Goal: Task Accomplishment & Management: Manage account settings

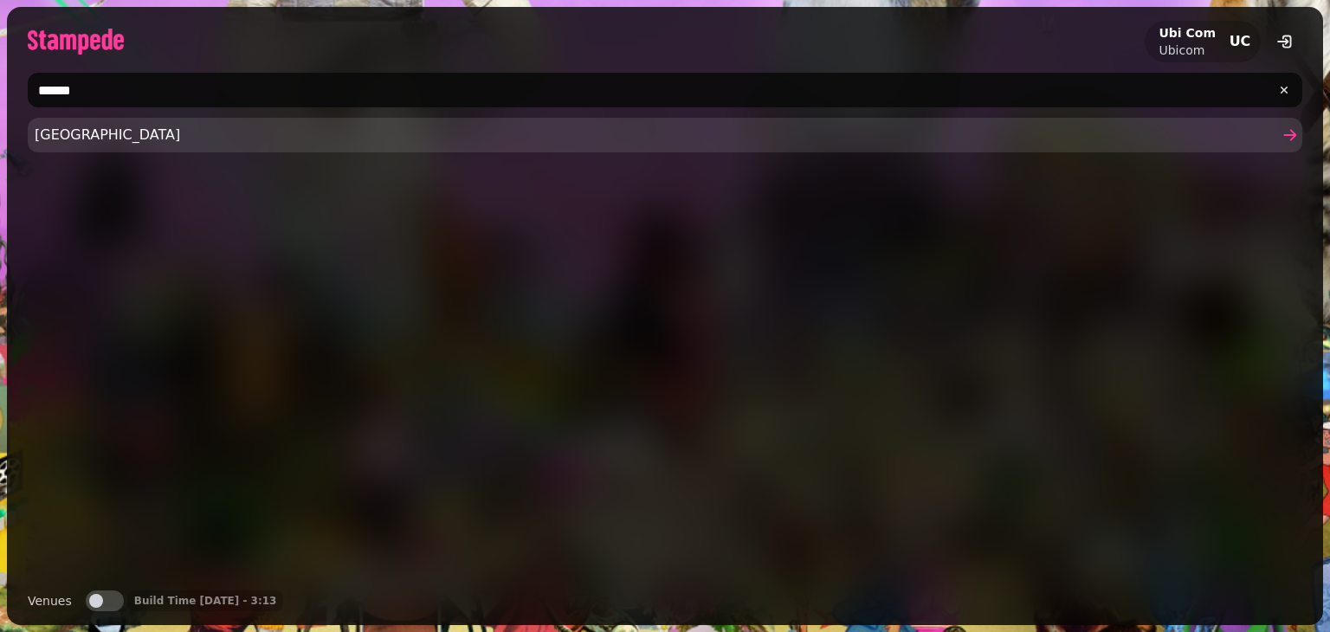
type input "******"
click at [132, 125] on span "[GEOGRAPHIC_DATA]" at bounding box center [656, 135] width 1243 height 21
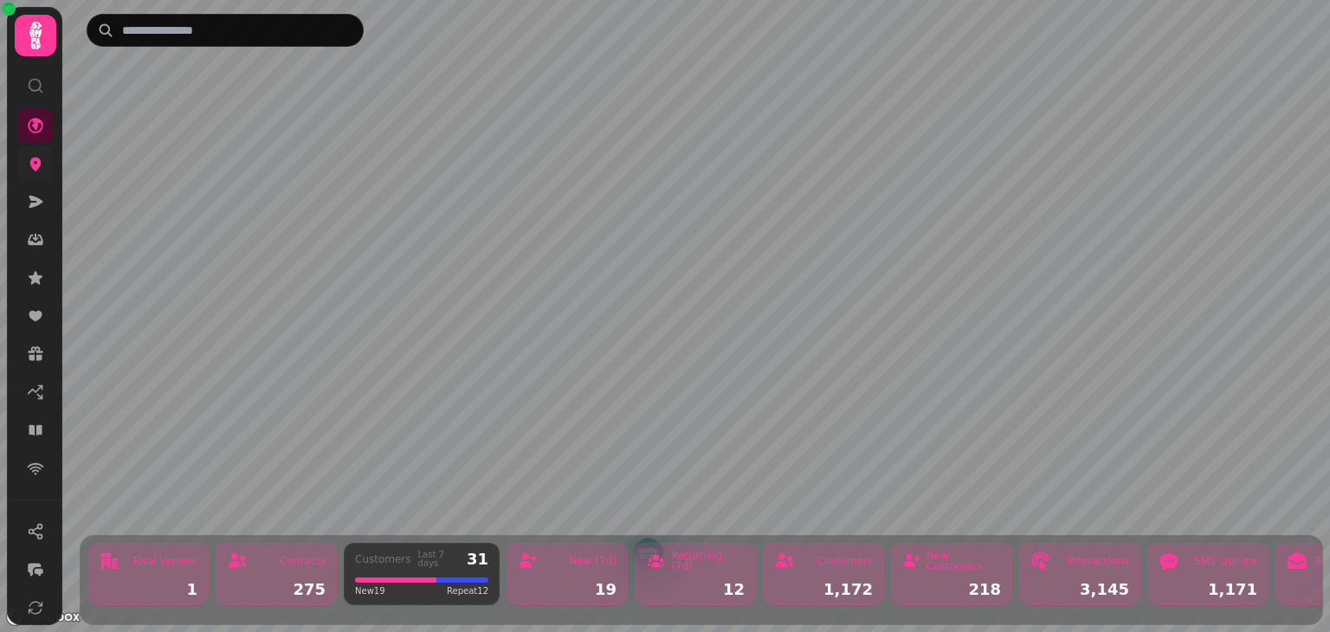
click at [39, 165] on icon at bounding box center [35, 165] width 11 height 14
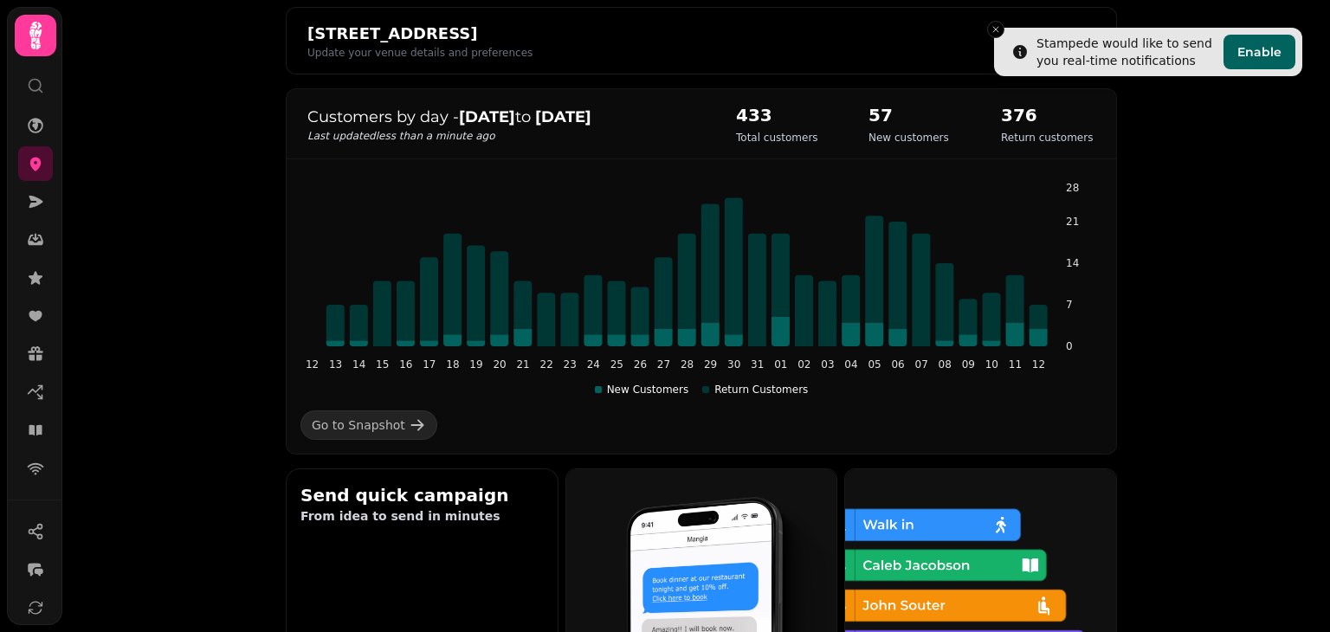
scroll to position [448, 0]
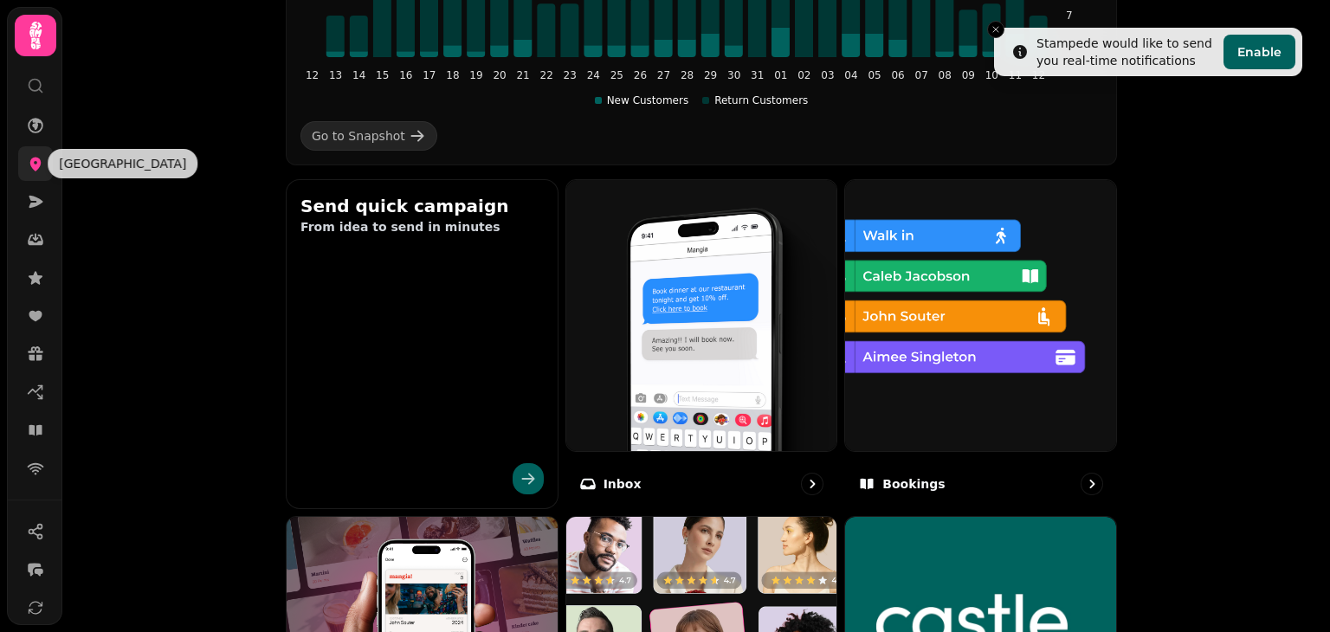
click at [40, 156] on icon at bounding box center [35, 163] width 17 height 17
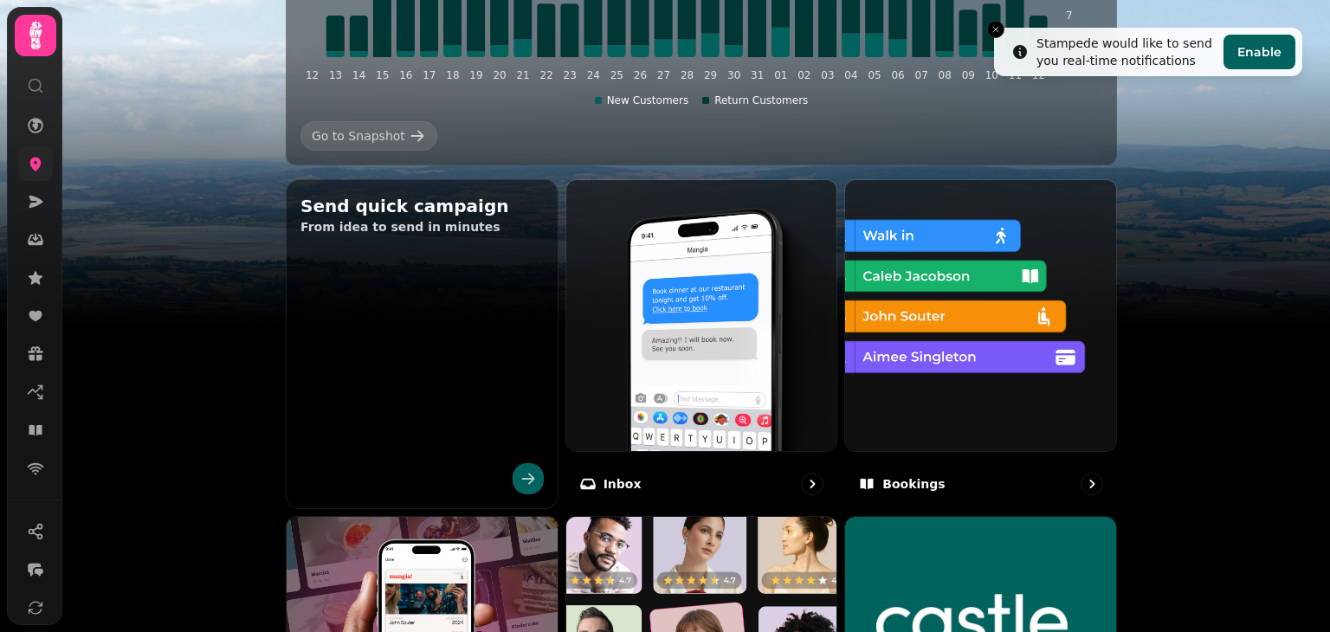
click at [22, 160] on link at bounding box center [35, 163] width 35 height 35
click at [40, 164] on icon at bounding box center [35, 165] width 11 height 14
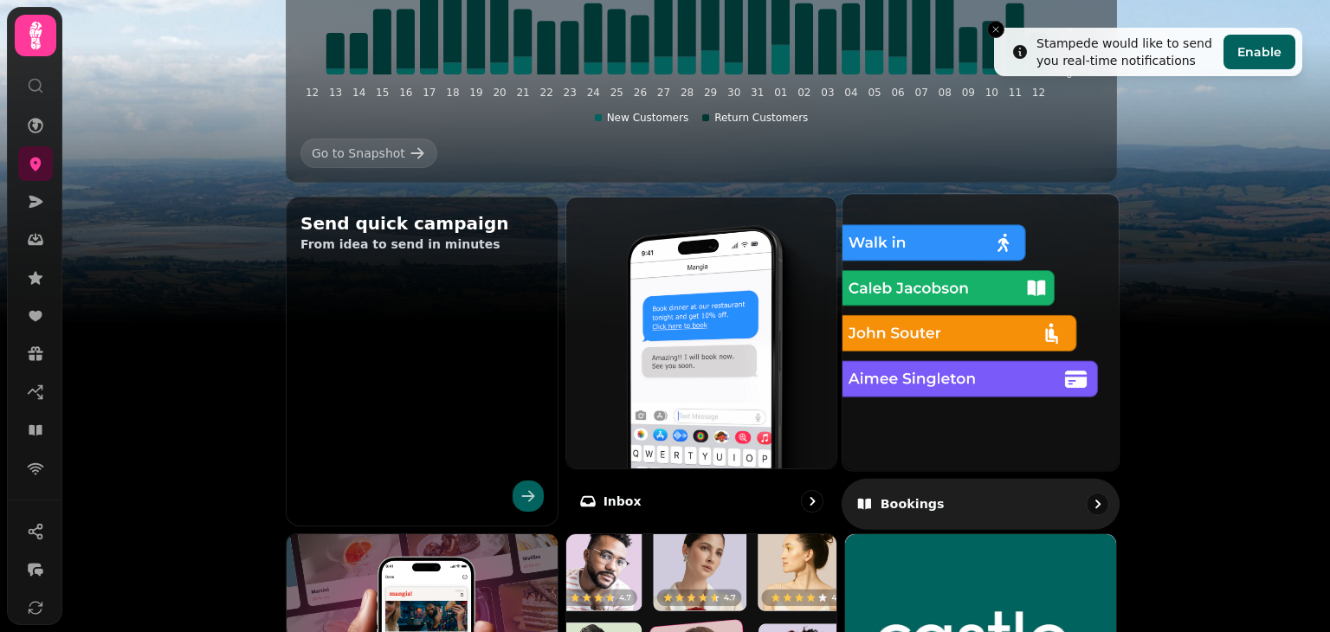
scroll to position [0, 0]
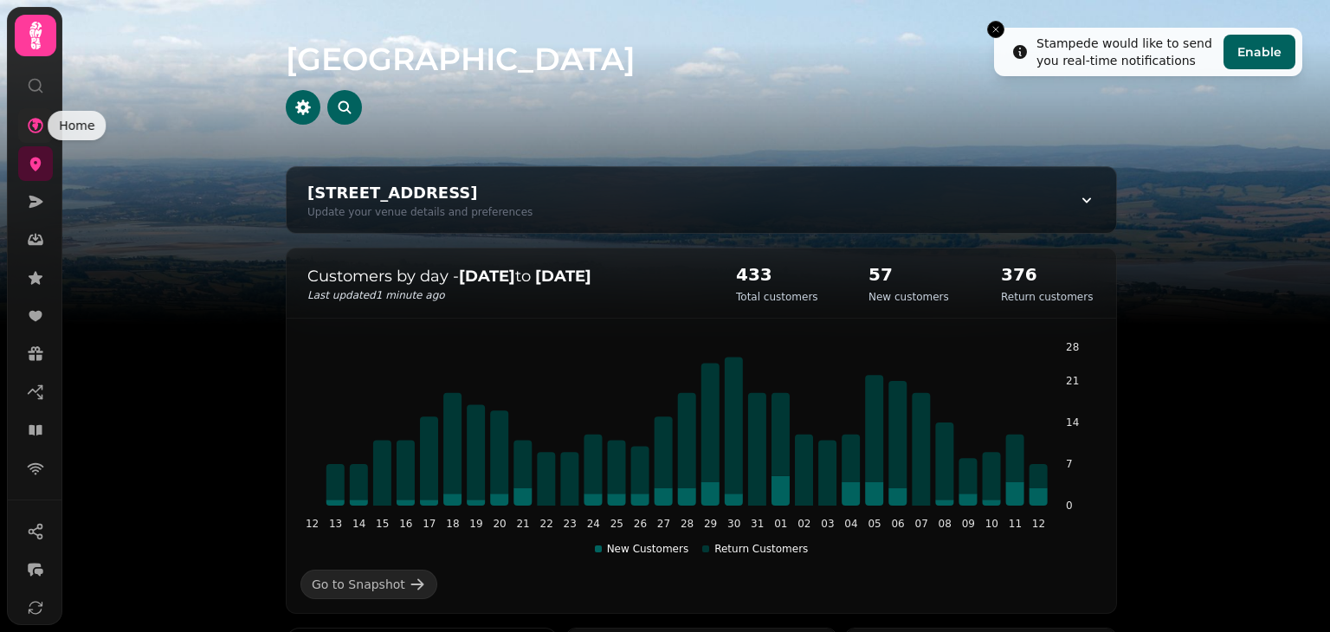
click at [39, 132] on icon at bounding box center [35, 125] width 17 height 17
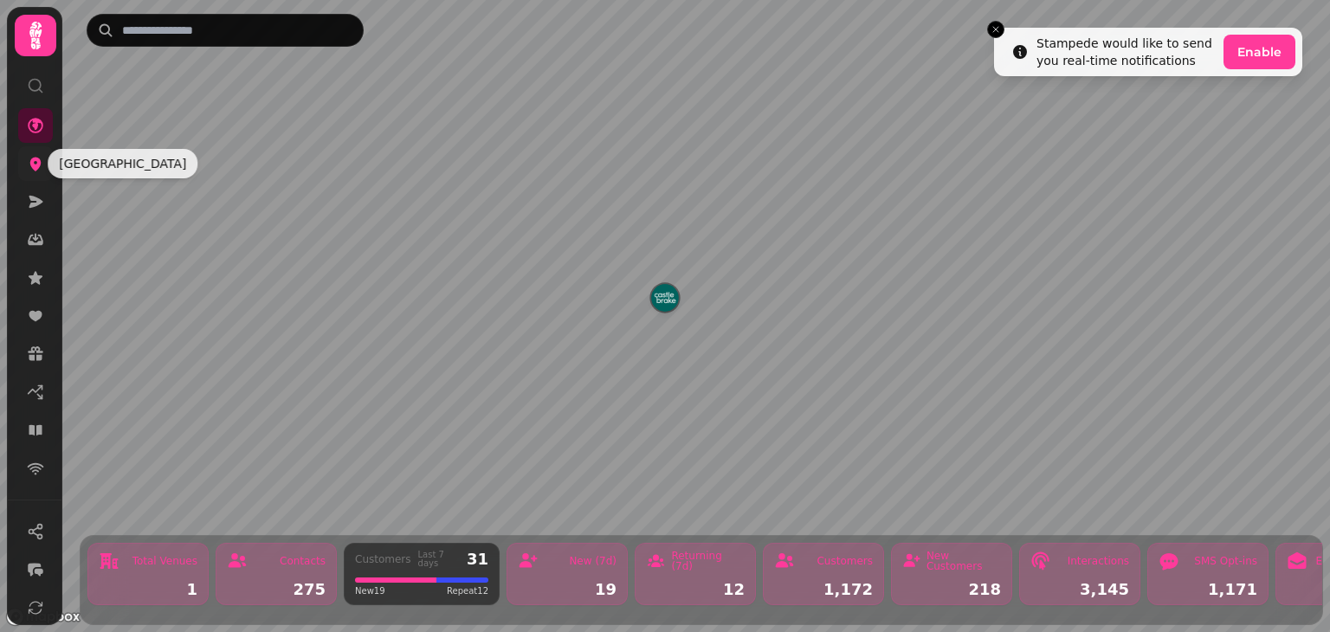
click at [34, 168] on icon at bounding box center [35, 165] width 11 height 14
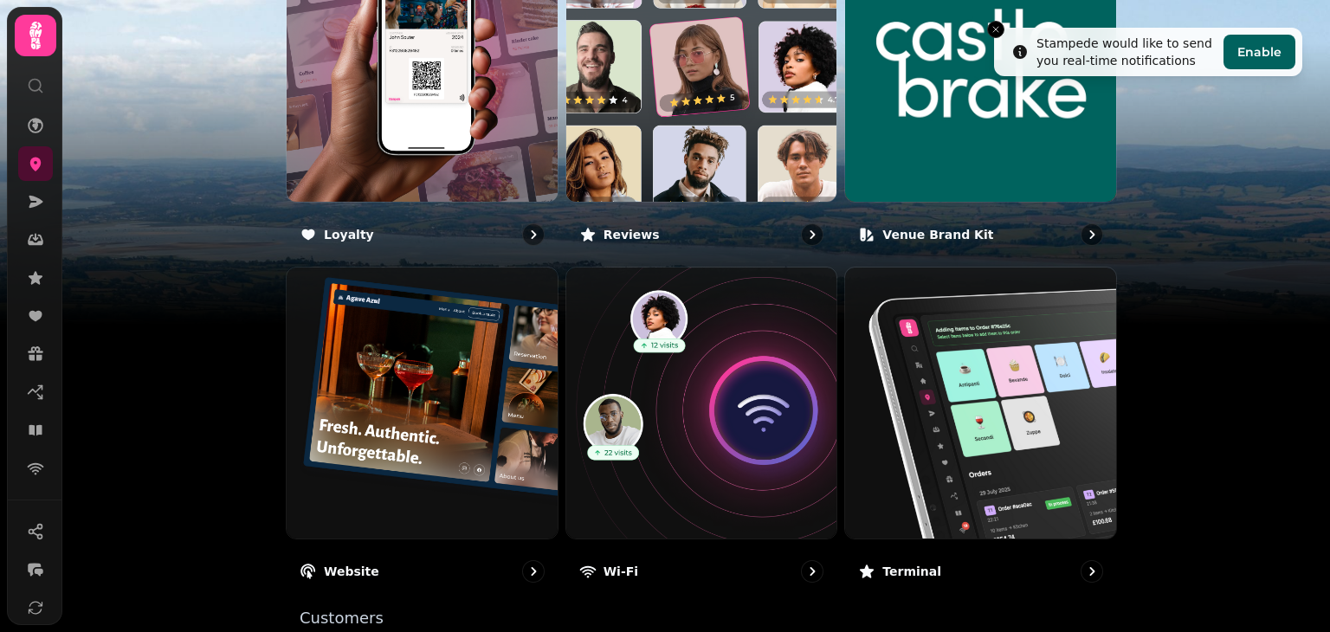
scroll to position [1124, 0]
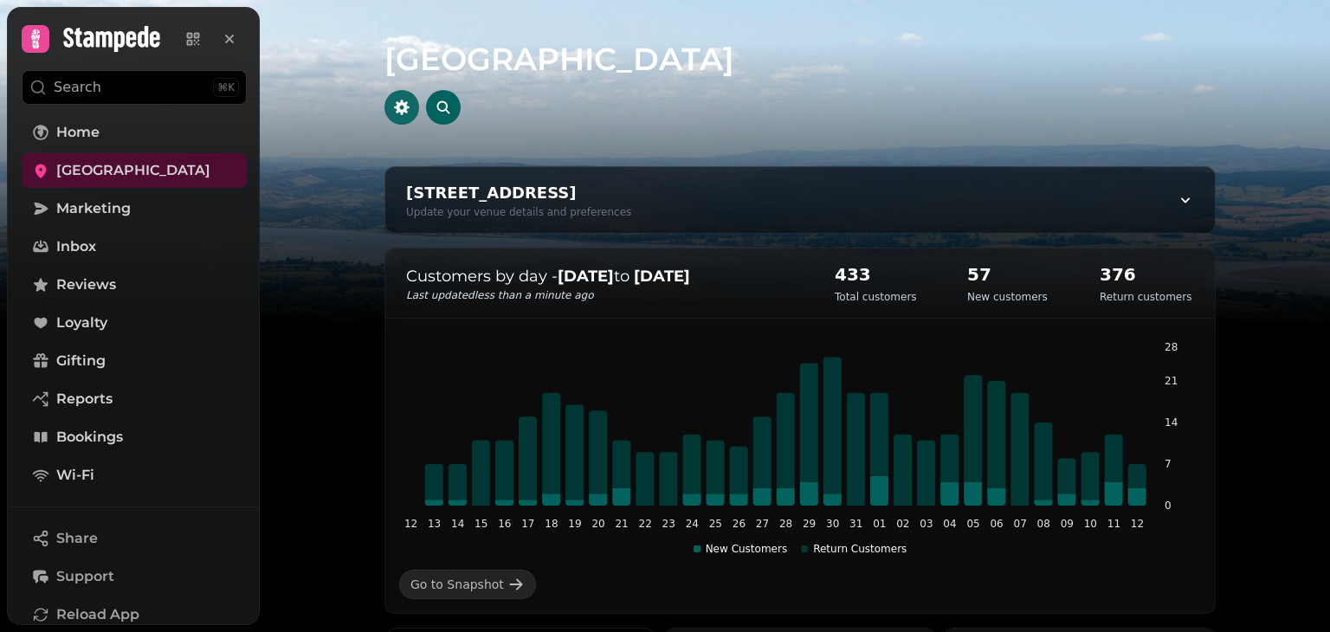
click at [393, 108] on icon "button" at bounding box center [401, 107] width 17 height 17
select select "**********"
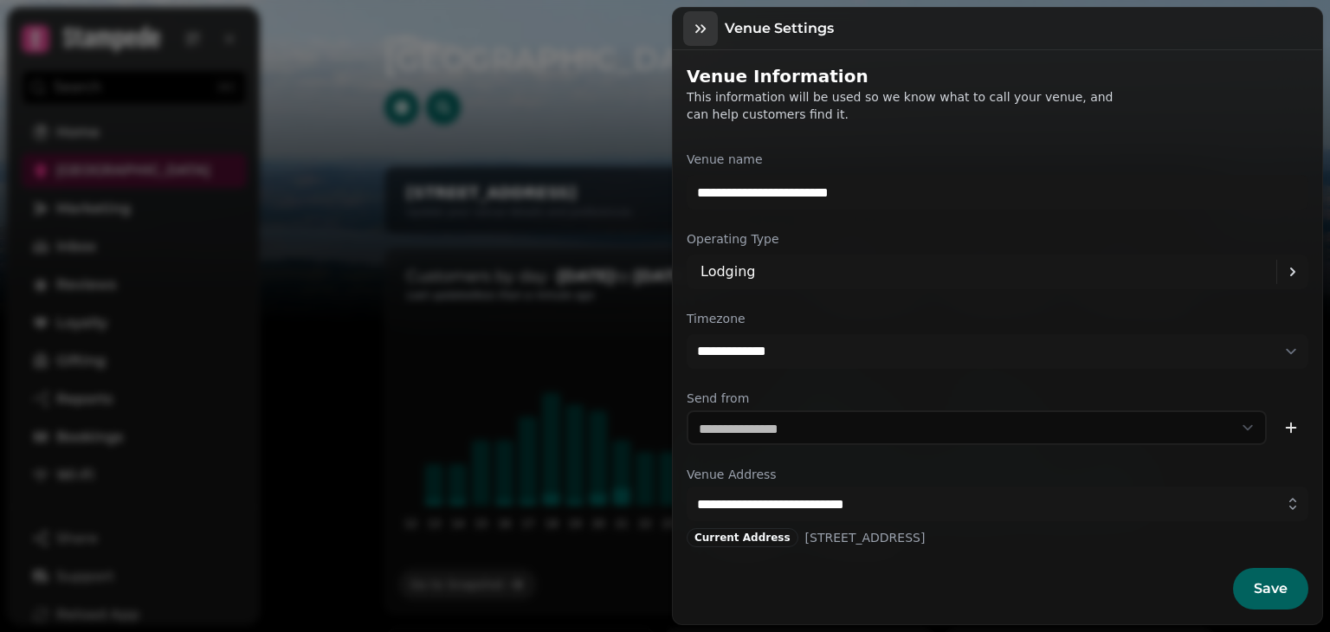
click at [698, 25] on icon "button" at bounding box center [700, 28] width 17 height 17
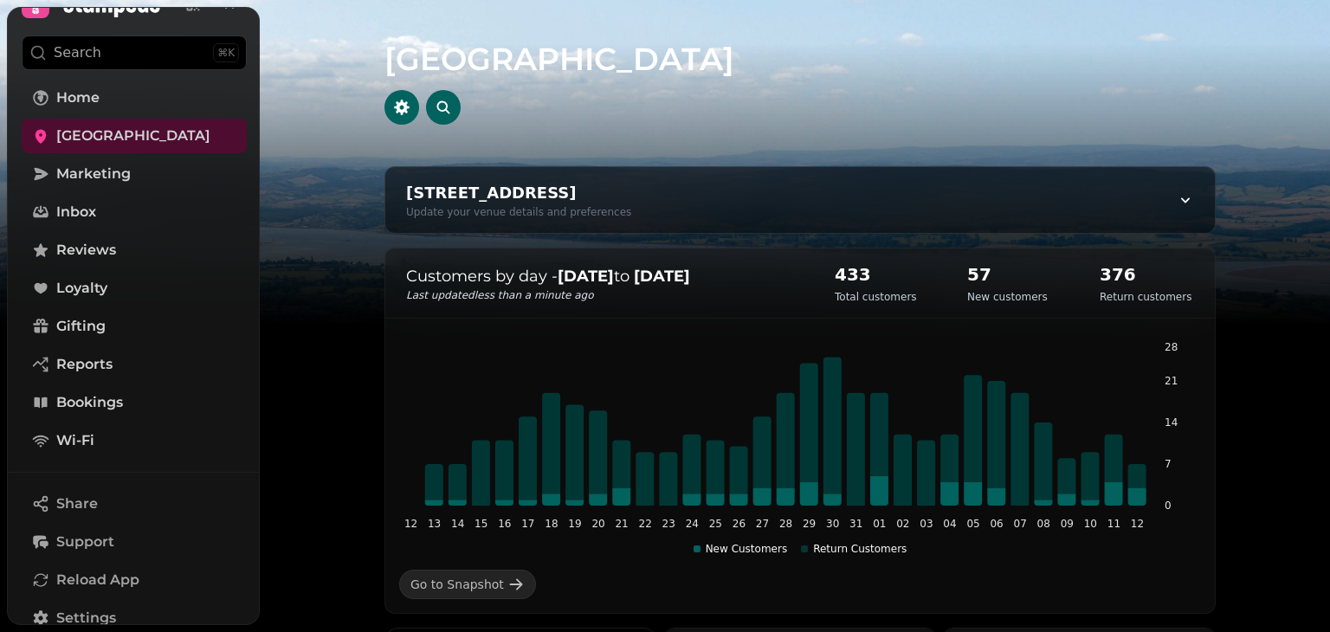
scroll to position [42, 0]
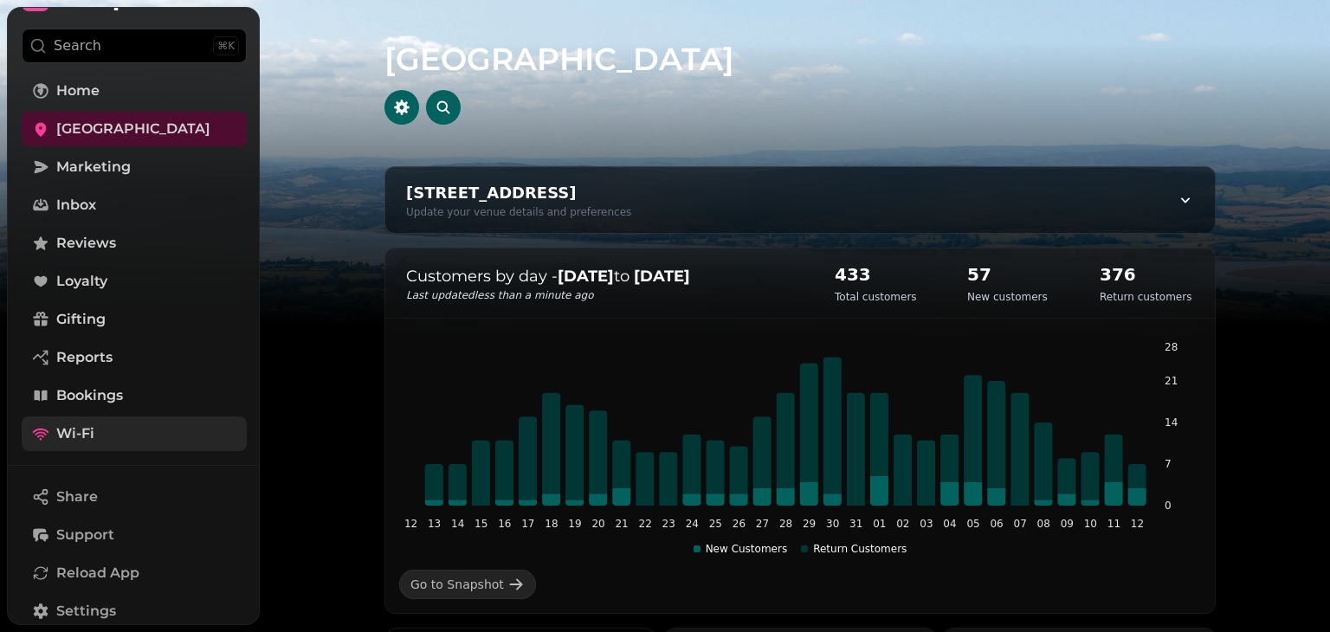
click at [106, 424] on link "Wi-Fi" at bounding box center [134, 433] width 225 height 35
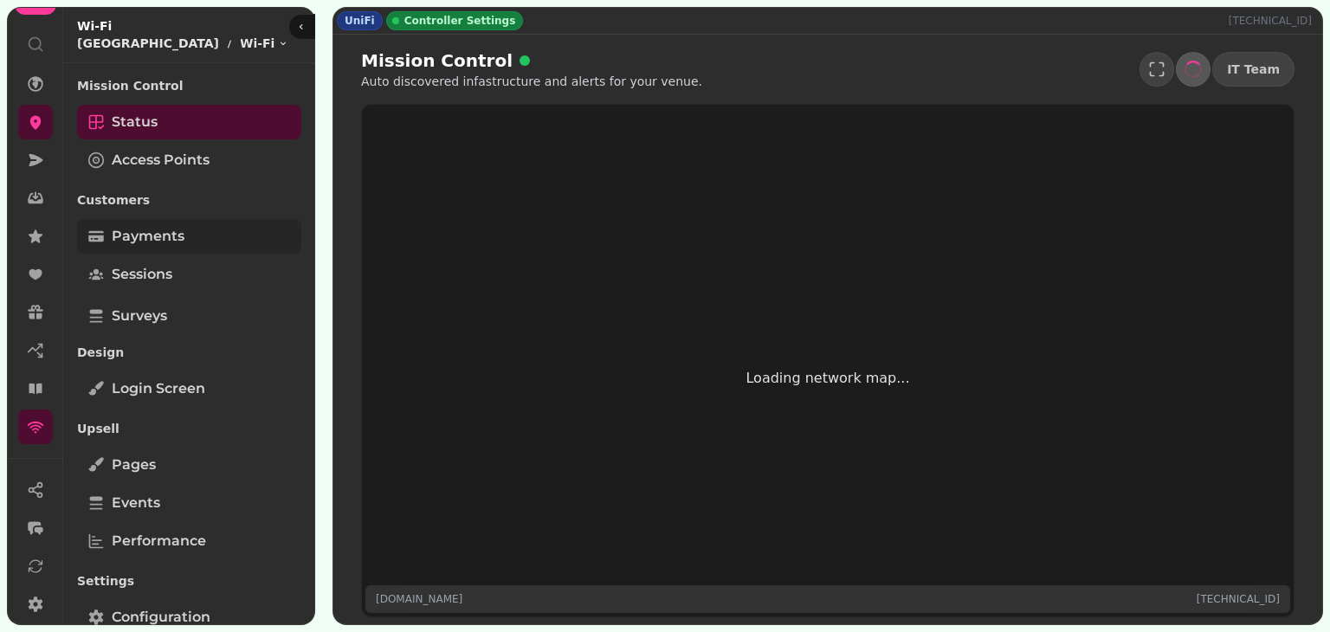
click at [166, 243] on span "Payments" at bounding box center [148, 236] width 73 height 21
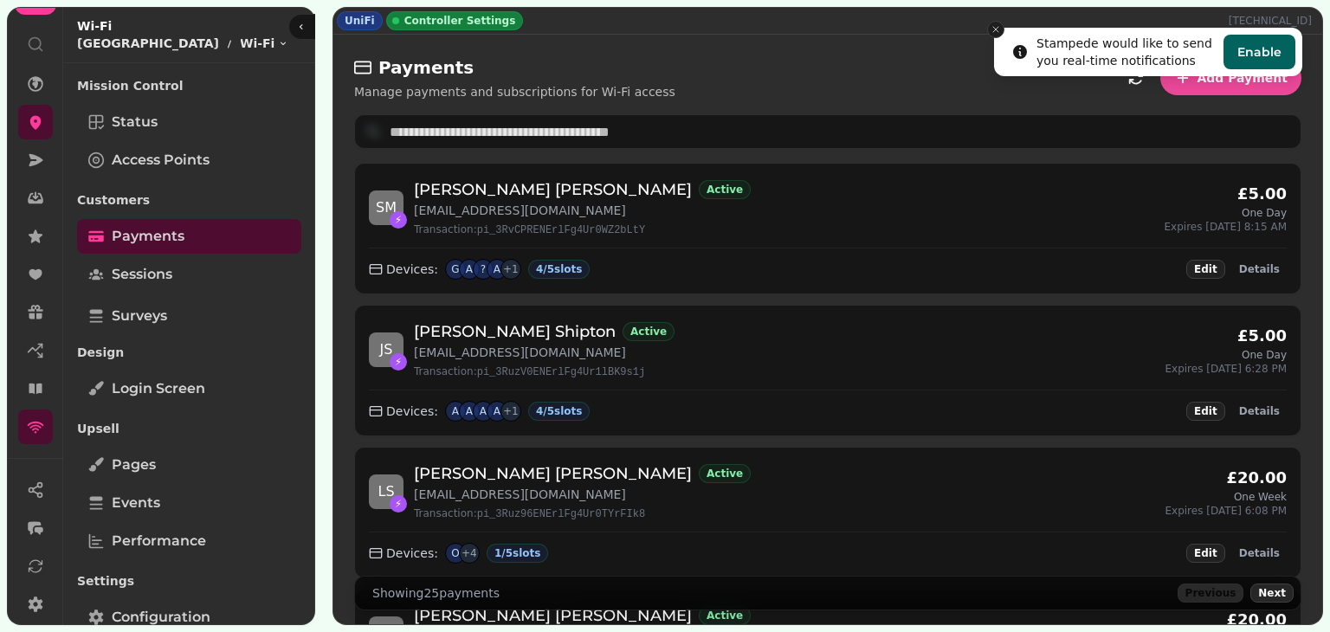
click at [994, 26] on icon "Close toast" at bounding box center [995, 29] width 10 height 10
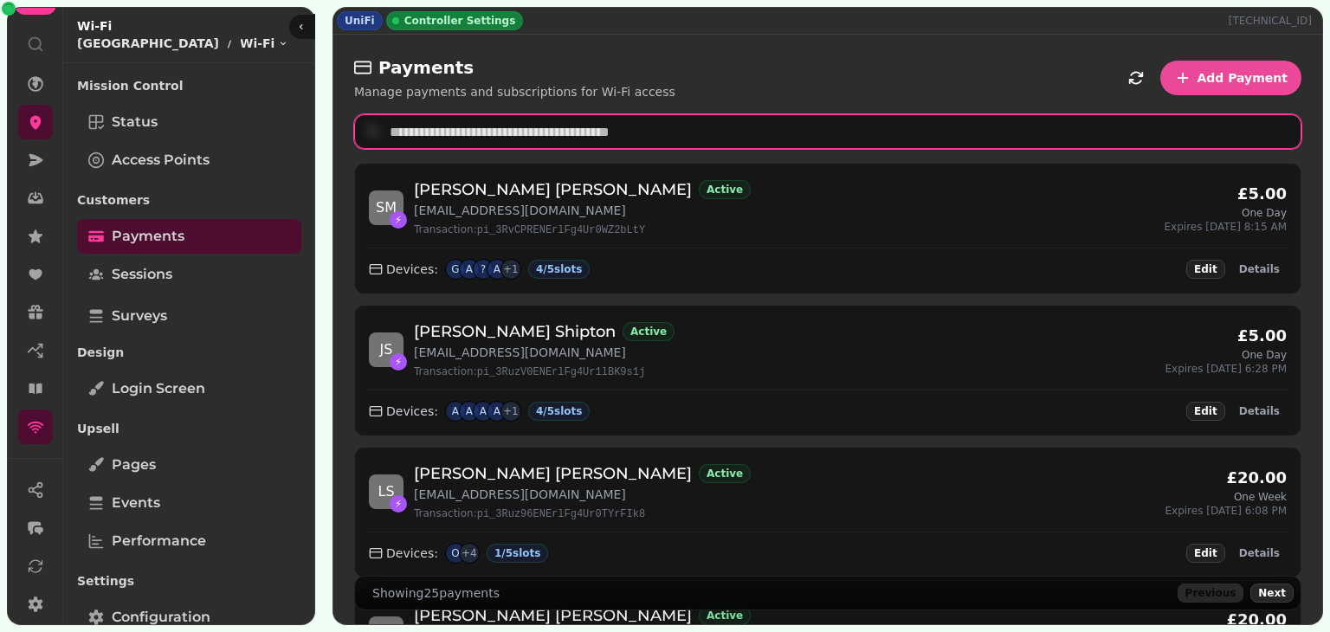
click at [851, 128] on input "text" at bounding box center [827, 131] width 947 height 35
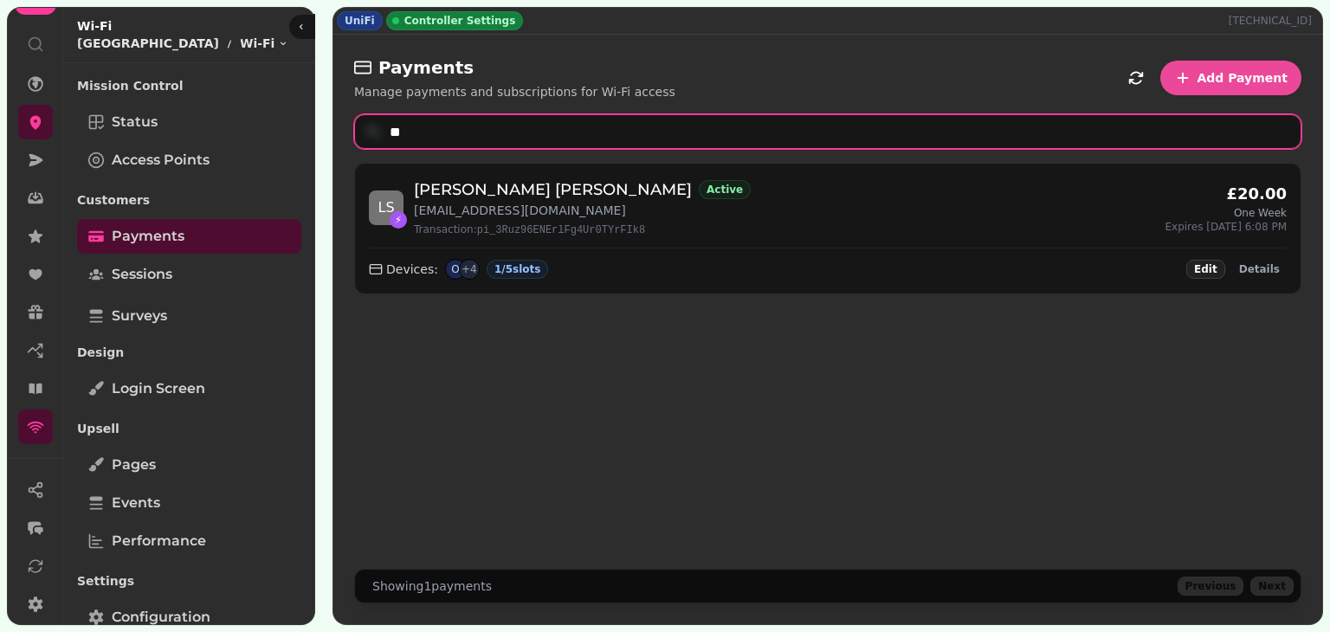
type input "*"
type input "****"
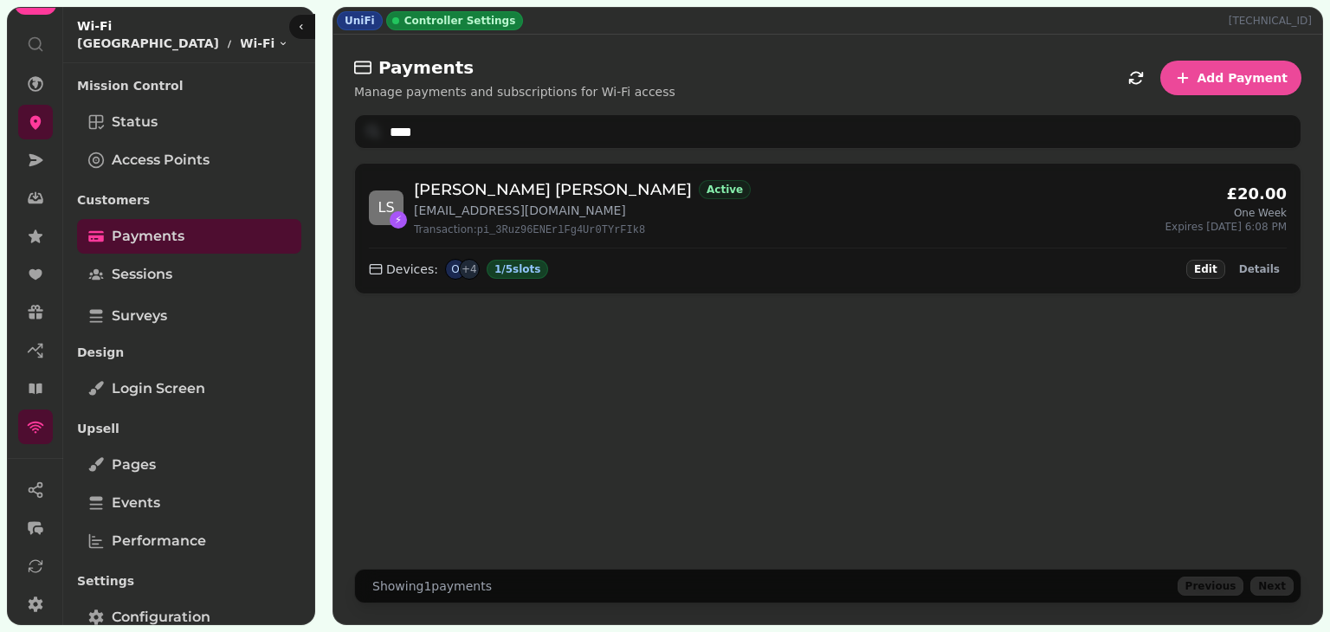
click at [502, 265] on div "1 / 5 slots" at bounding box center [517, 269] width 62 height 19
click at [1213, 271] on span "Edit" at bounding box center [1205, 269] width 23 height 10
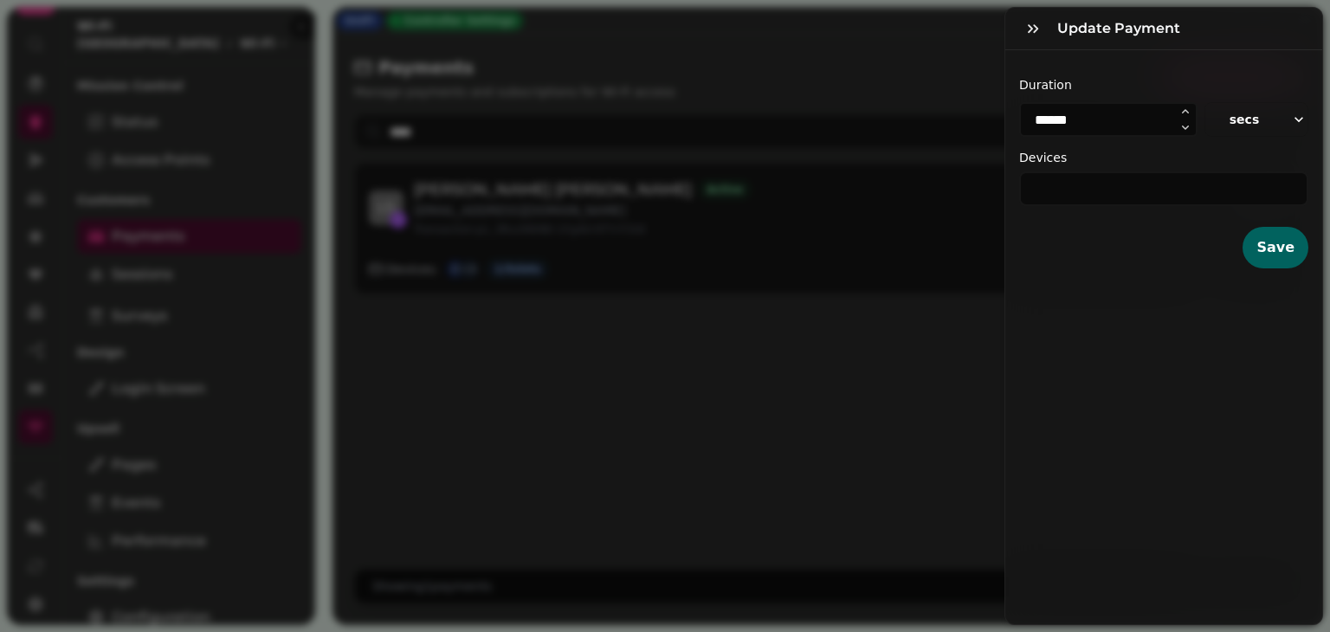
click at [888, 308] on div "Update payment Duration ****** secs Devices * Save" at bounding box center [665, 330] width 1330 height 604
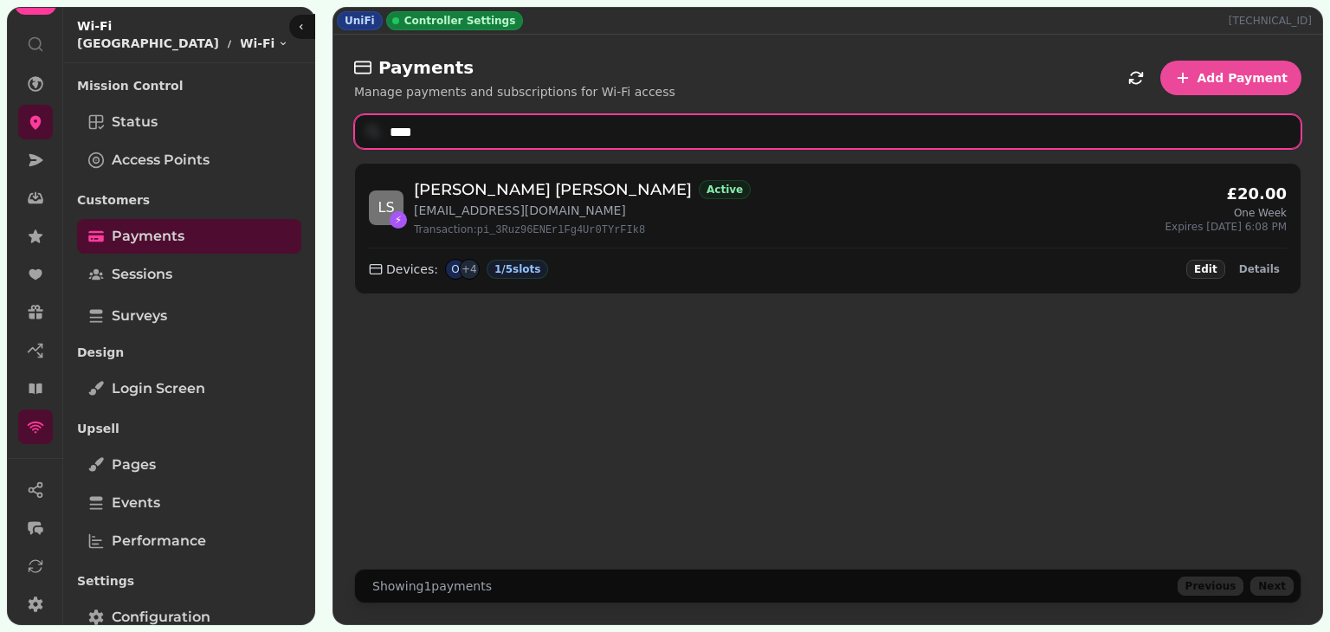
click at [638, 126] on input "****" at bounding box center [827, 131] width 947 height 35
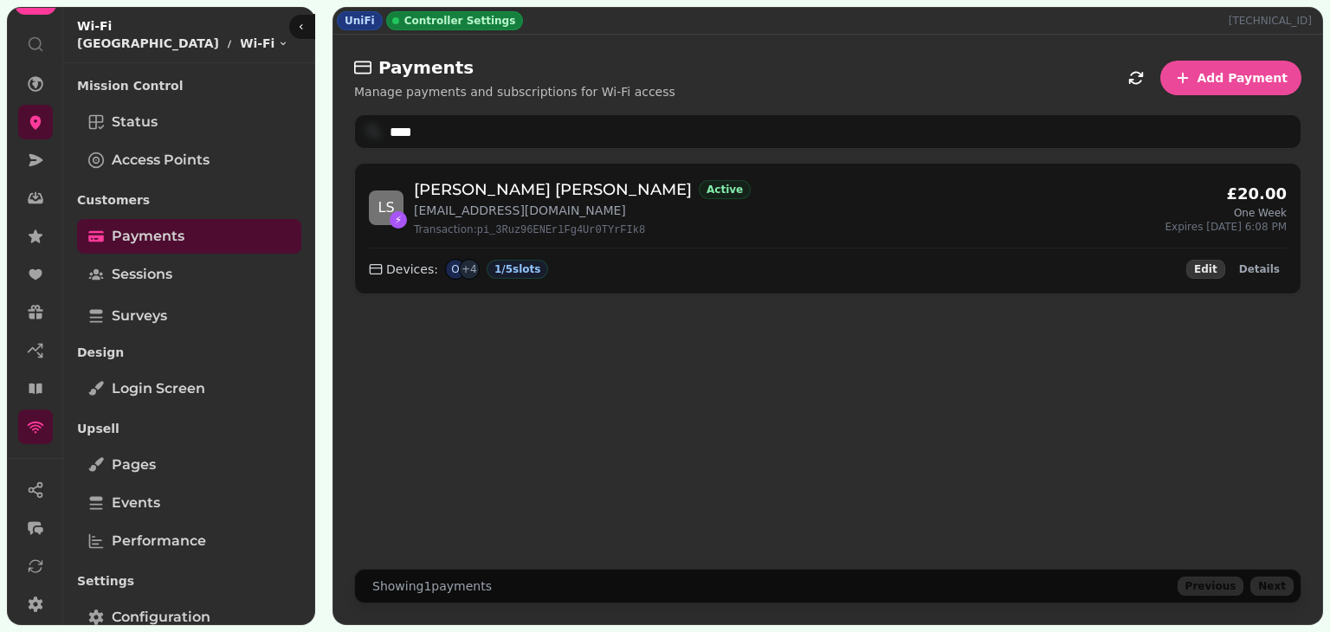
click at [1217, 271] on span "Edit" at bounding box center [1205, 269] width 23 height 10
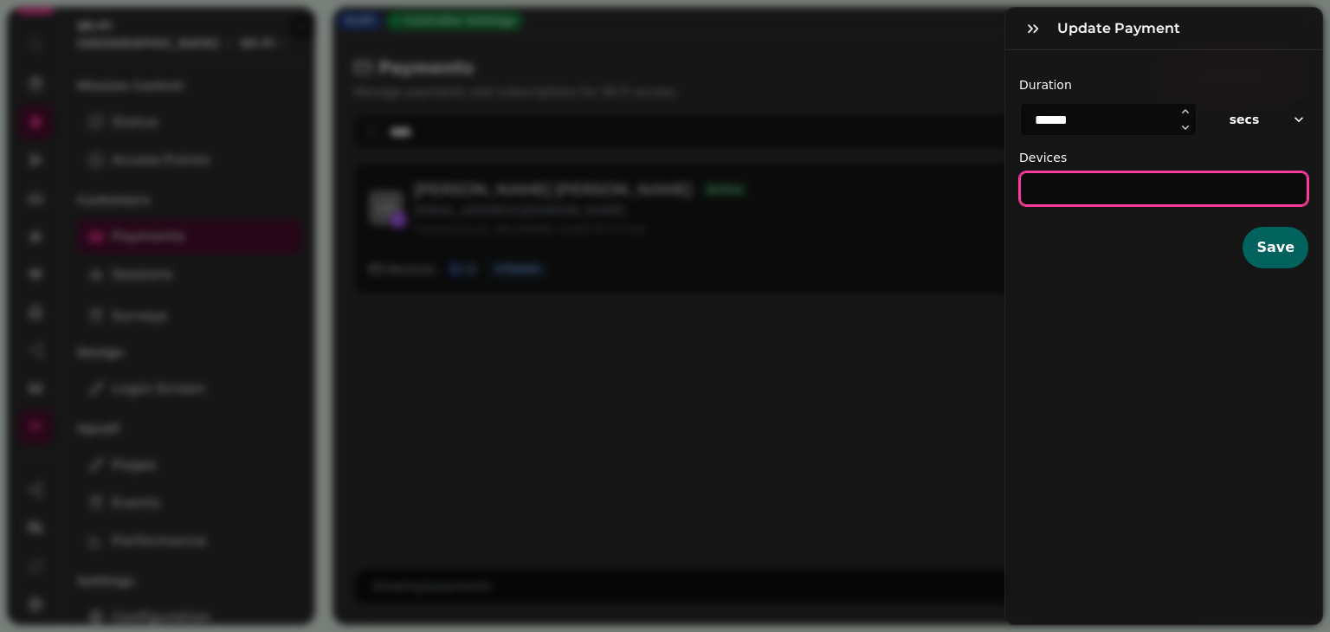
click at [1189, 190] on input "*" at bounding box center [1163, 188] width 289 height 35
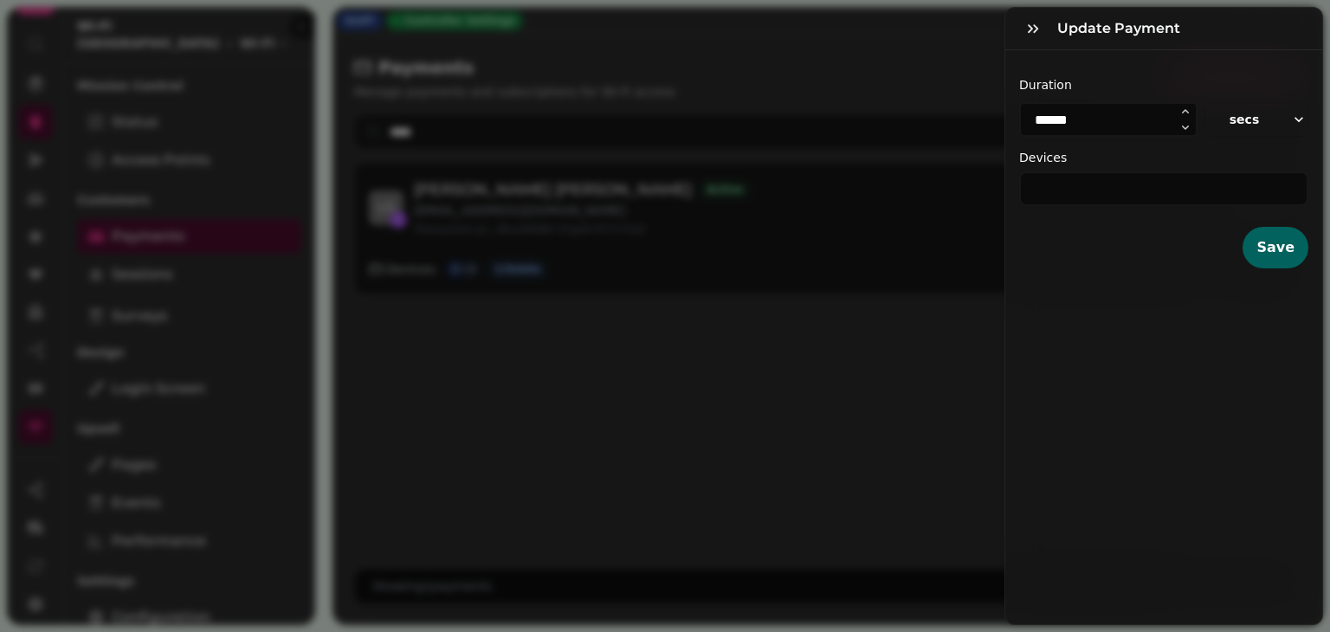
click at [1235, 115] on button "secs" at bounding box center [1256, 119] width 104 height 35
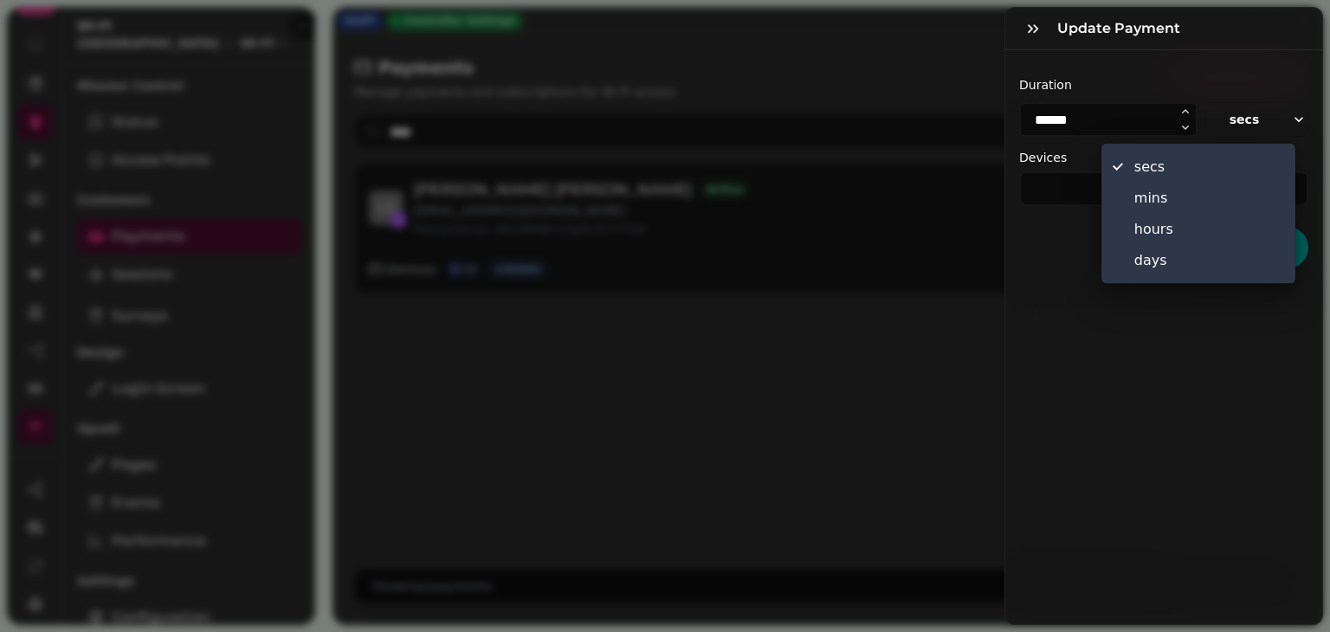
click at [1219, 61] on div "Duration ****** secs Devices * Save" at bounding box center [1163, 166] width 317 height 232
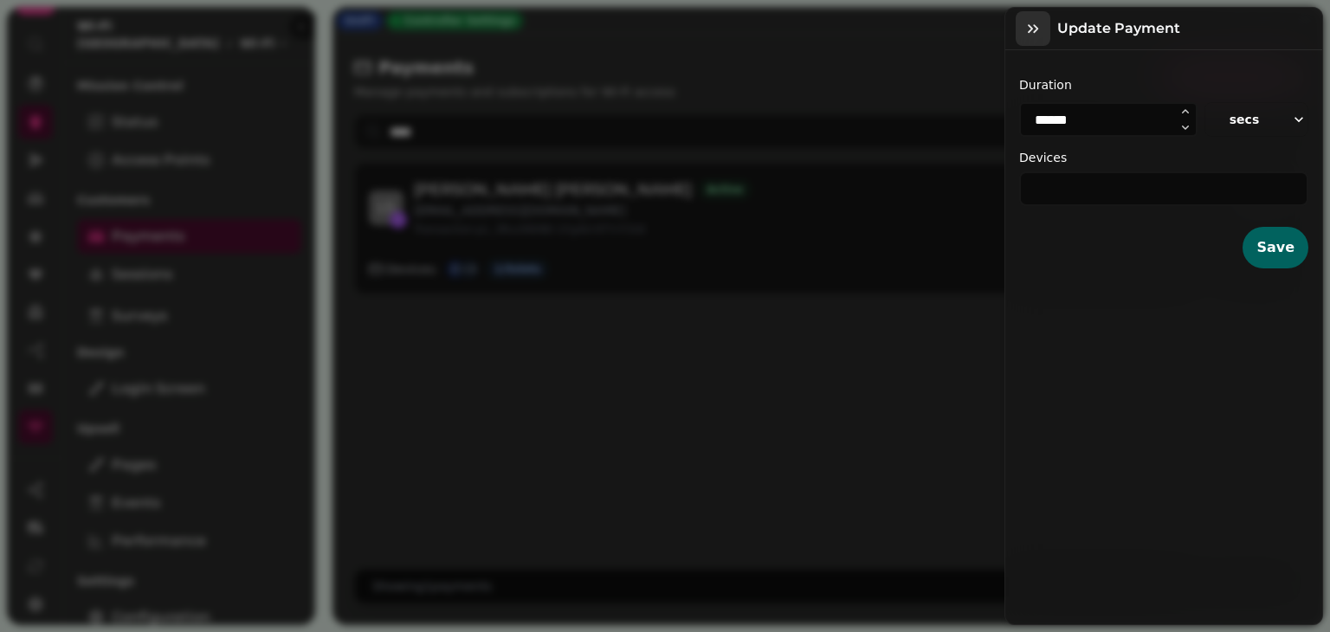
click at [1032, 25] on icon "button" at bounding box center [1032, 28] width 17 height 17
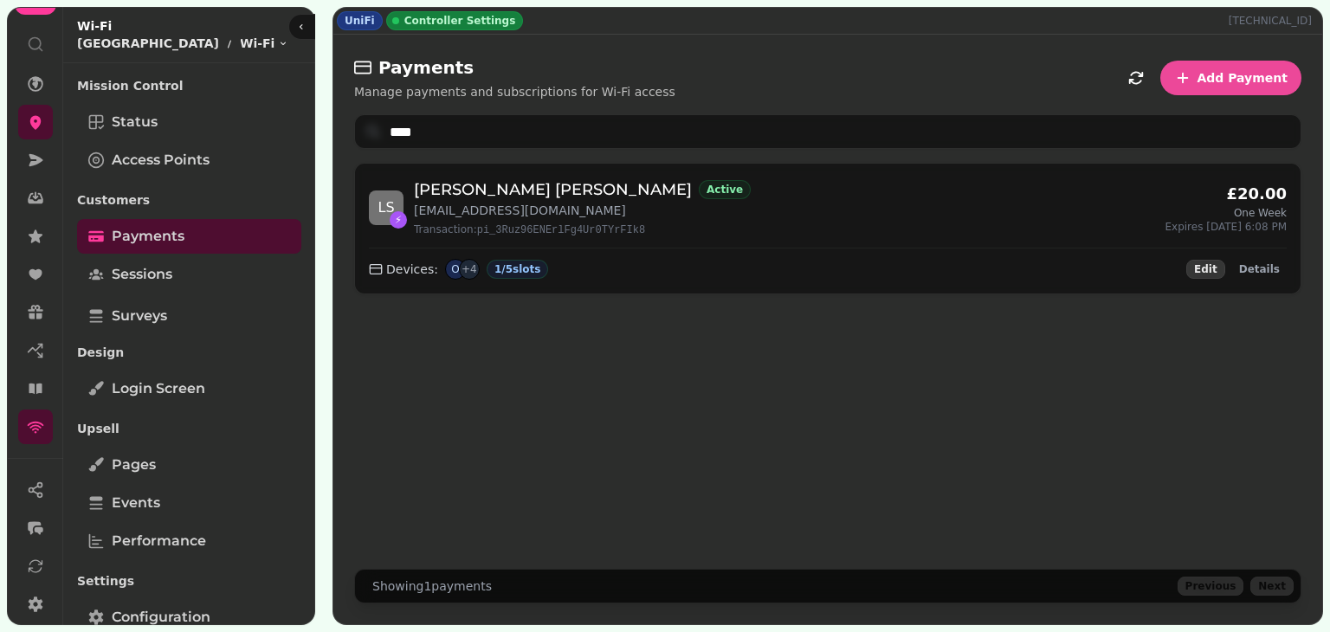
click at [1215, 264] on span "Edit" at bounding box center [1205, 269] width 23 height 10
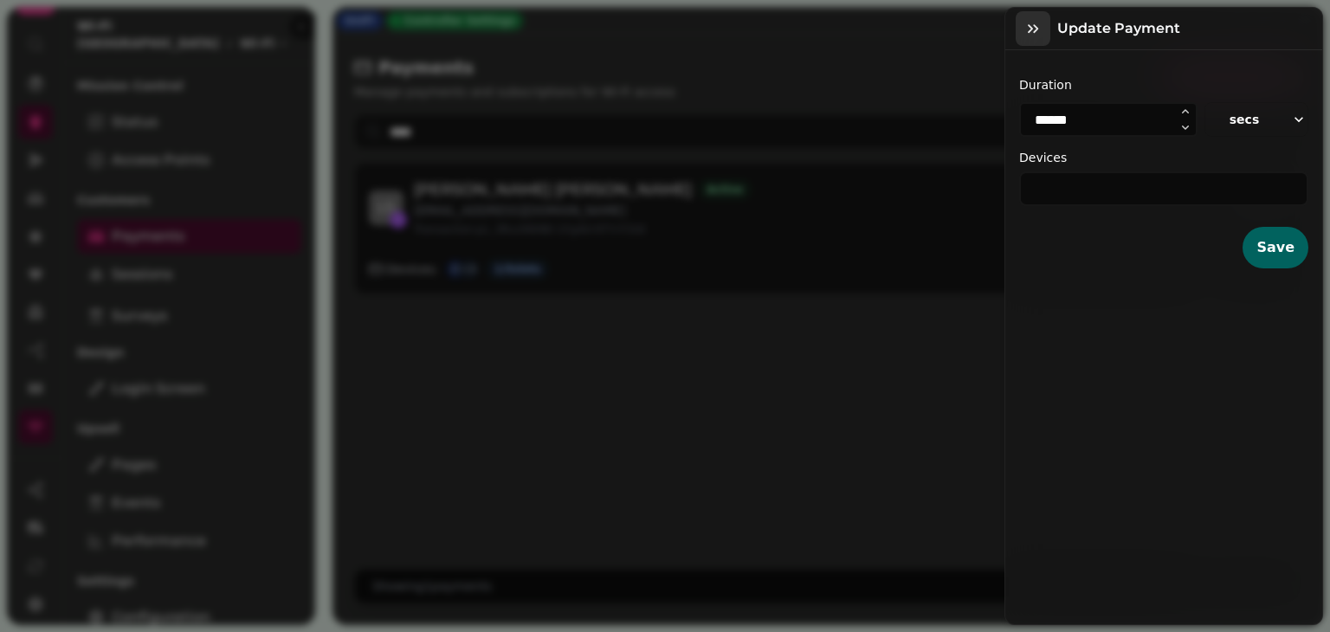
click at [1030, 34] on icon "button" at bounding box center [1032, 28] width 17 height 17
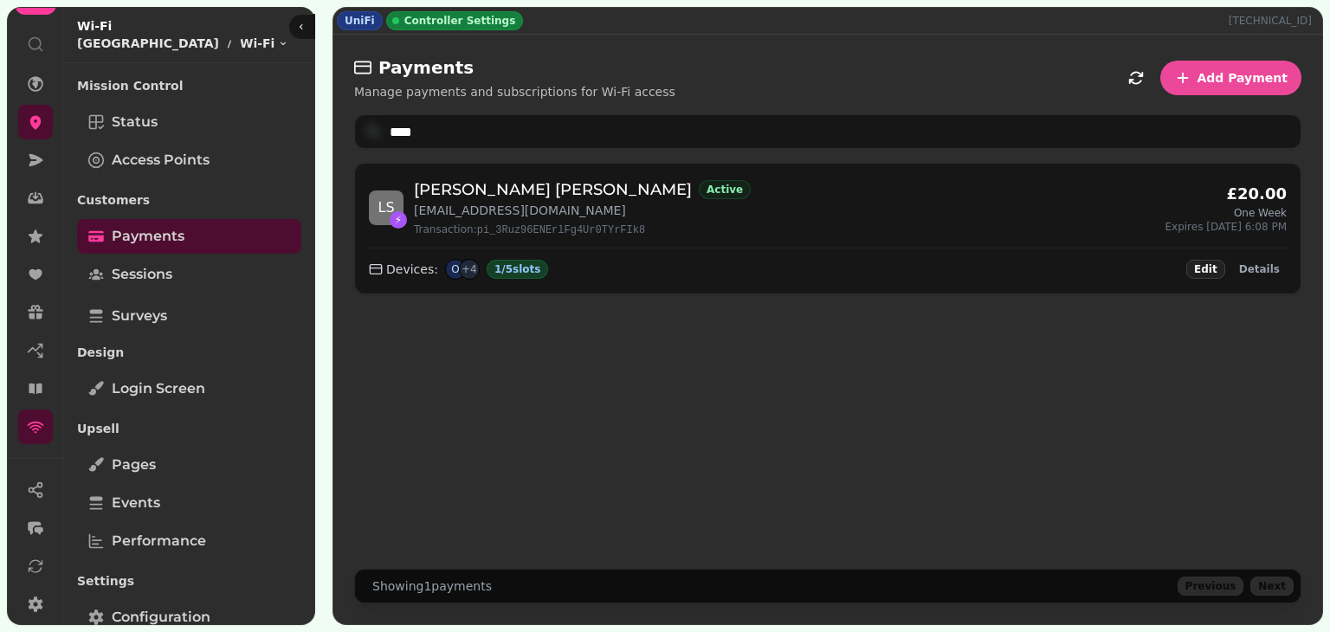
click at [506, 261] on div "1 / 5 slots" at bounding box center [517, 269] width 62 height 19
click at [492, 267] on div "1 / 5 slots" at bounding box center [517, 269] width 62 height 19
drag, startPoint x: 492, startPoint y: 267, endPoint x: 457, endPoint y: 288, distance: 40.4
click at [457, 288] on div "L S ⚡ [PERSON_NAME] Active [EMAIL_ADDRESS][DOMAIN_NAME] Transaction: pi_3Ruz96E…" at bounding box center [827, 229] width 945 height 130
click at [504, 267] on div "1 / 5 slots" at bounding box center [517, 269] width 62 height 19
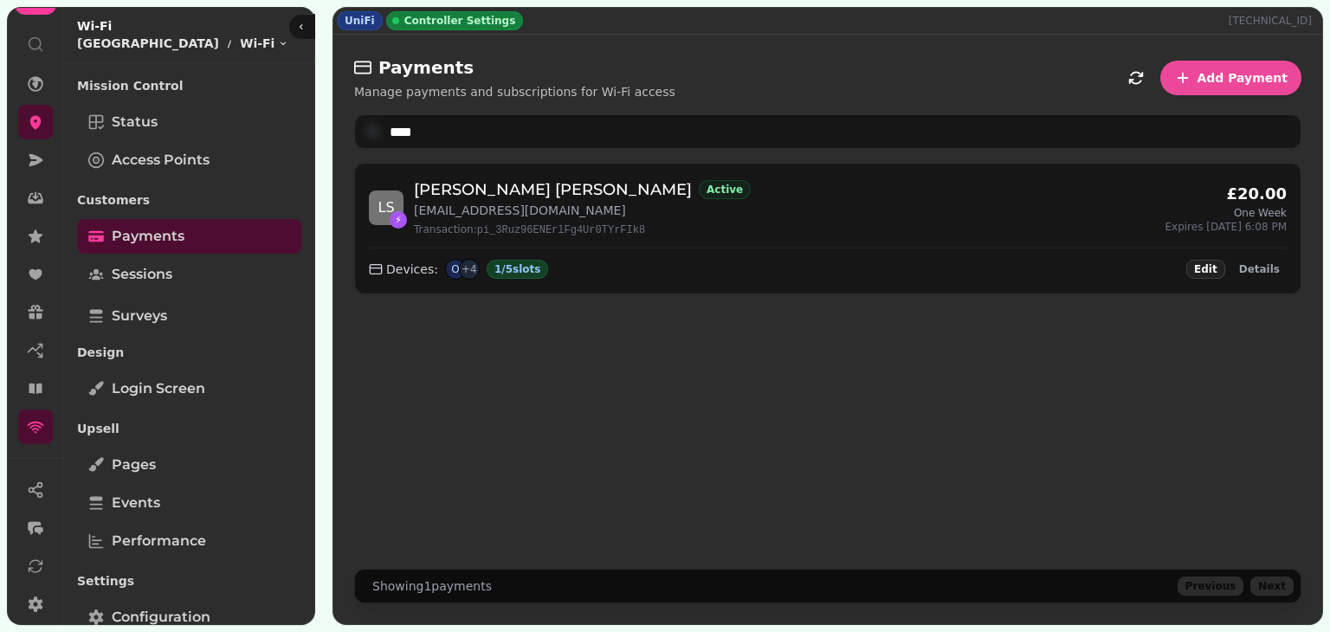
click at [504, 267] on div "1 / 5 slots" at bounding box center [517, 269] width 62 height 19
click at [1264, 264] on span "Details" at bounding box center [1259, 269] width 41 height 10
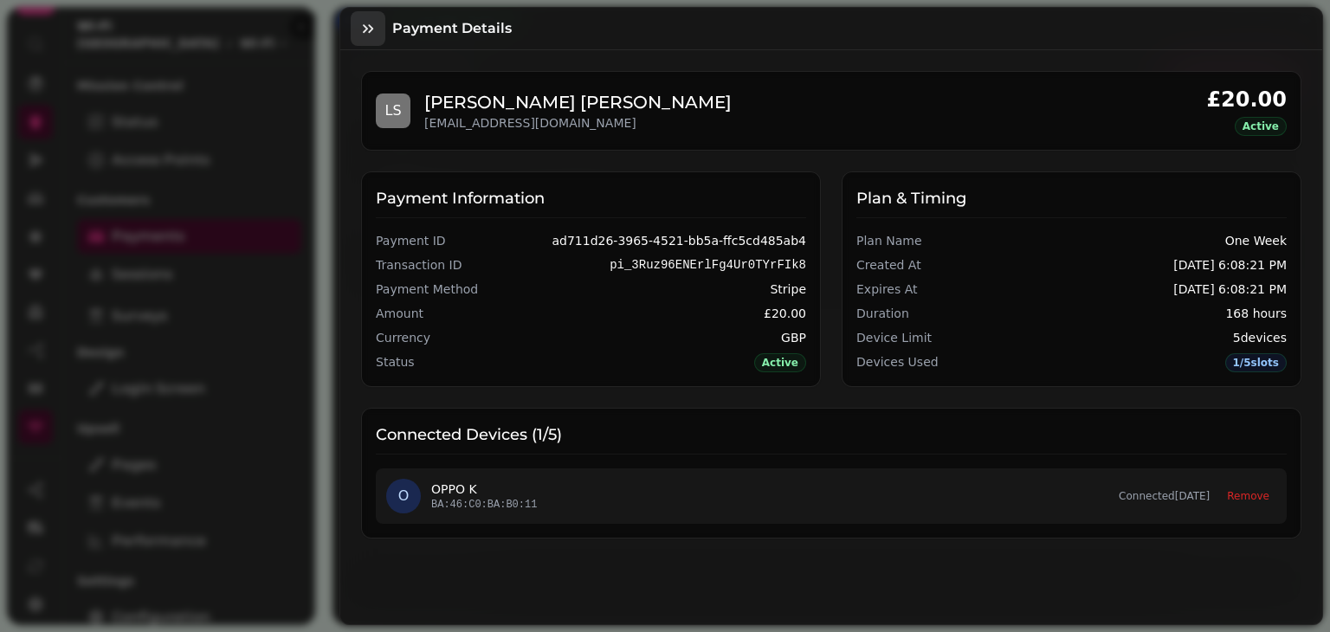
click at [366, 21] on icon "button" at bounding box center [367, 28] width 17 height 17
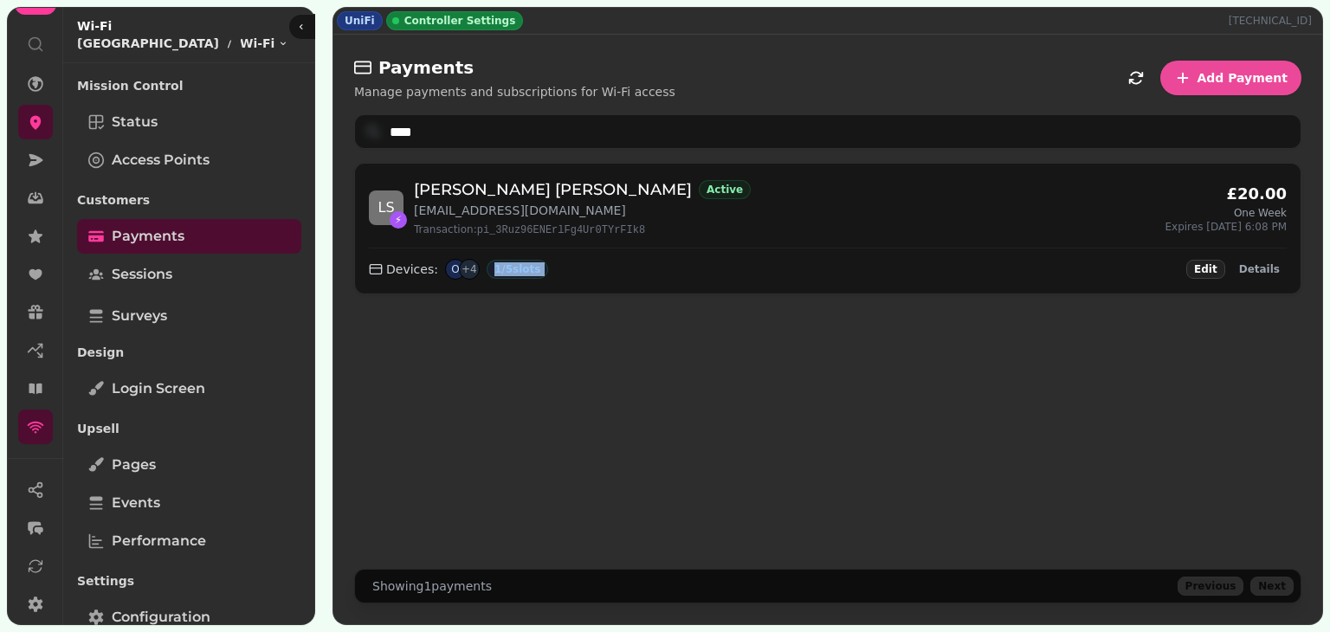
click at [596, 264] on div "Devices: O + 4 1 / 5 slots Edit Details" at bounding box center [828, 264] width 918 height 32
click at [1264, 264] on span "Details" at bounding box center [1259, 269] width 41 height 10
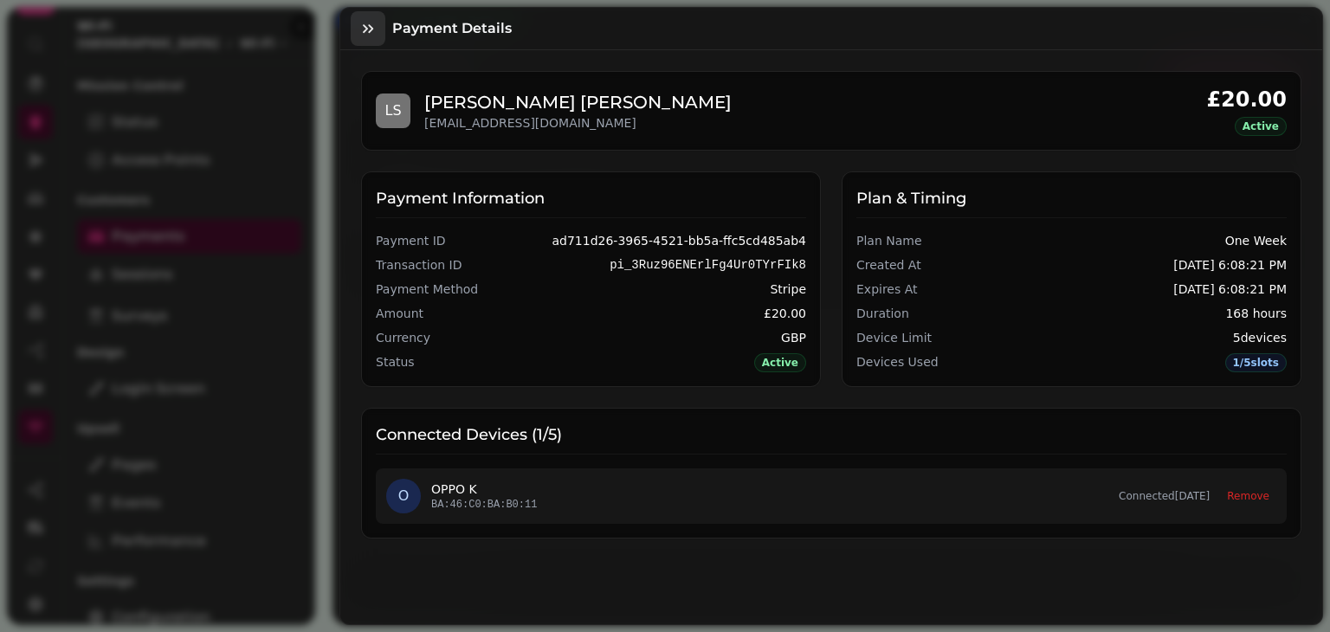
click at [363, 23] on icon "button" at bounding box center [367, 28] width 17 height 17
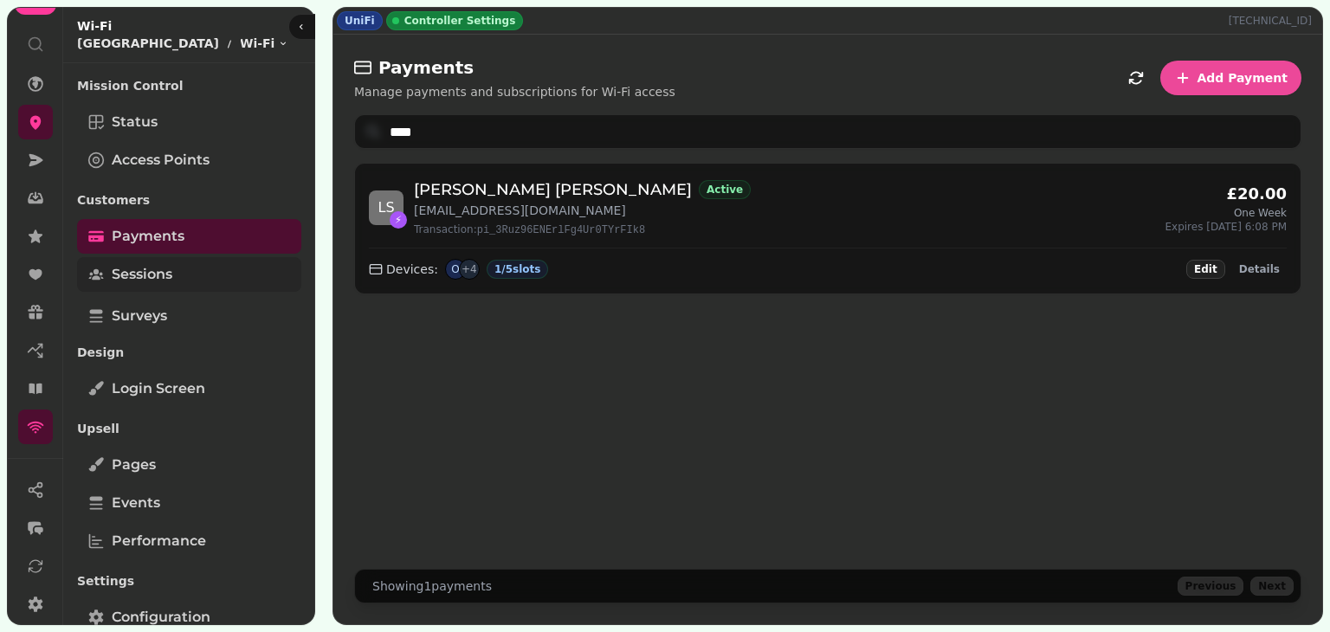
click at [164, 261] on link "Sessions" at bounding box center [189, 274] width 224 height 35
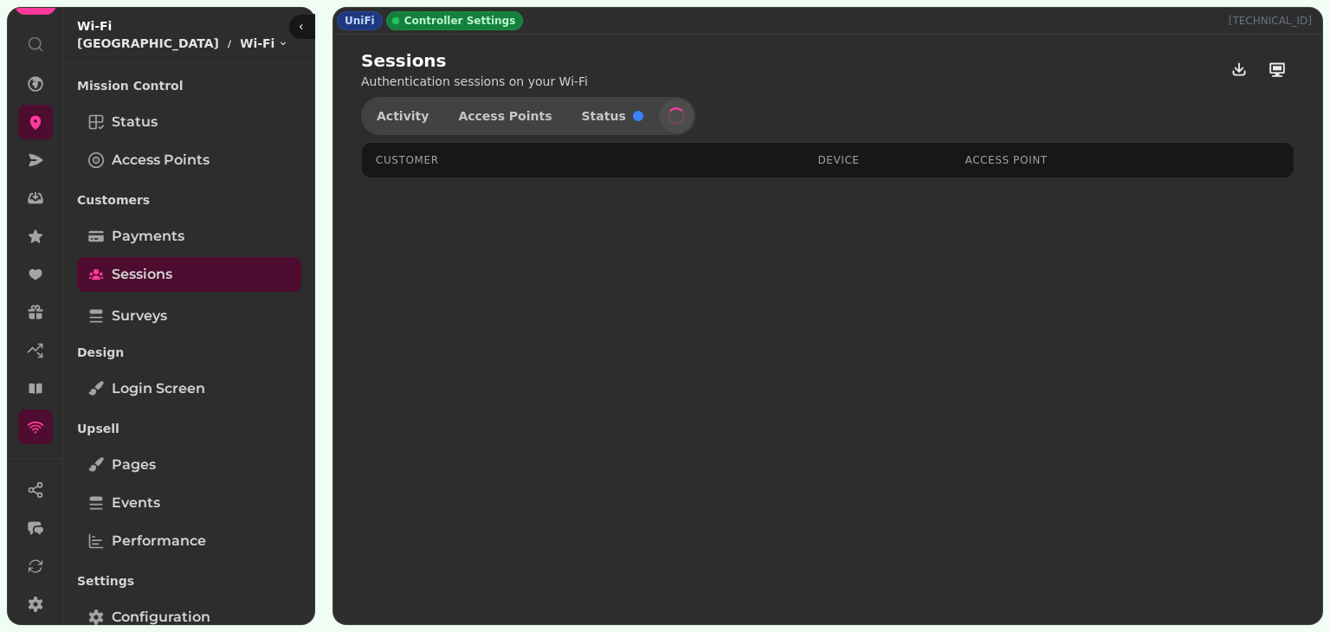
select select "**"
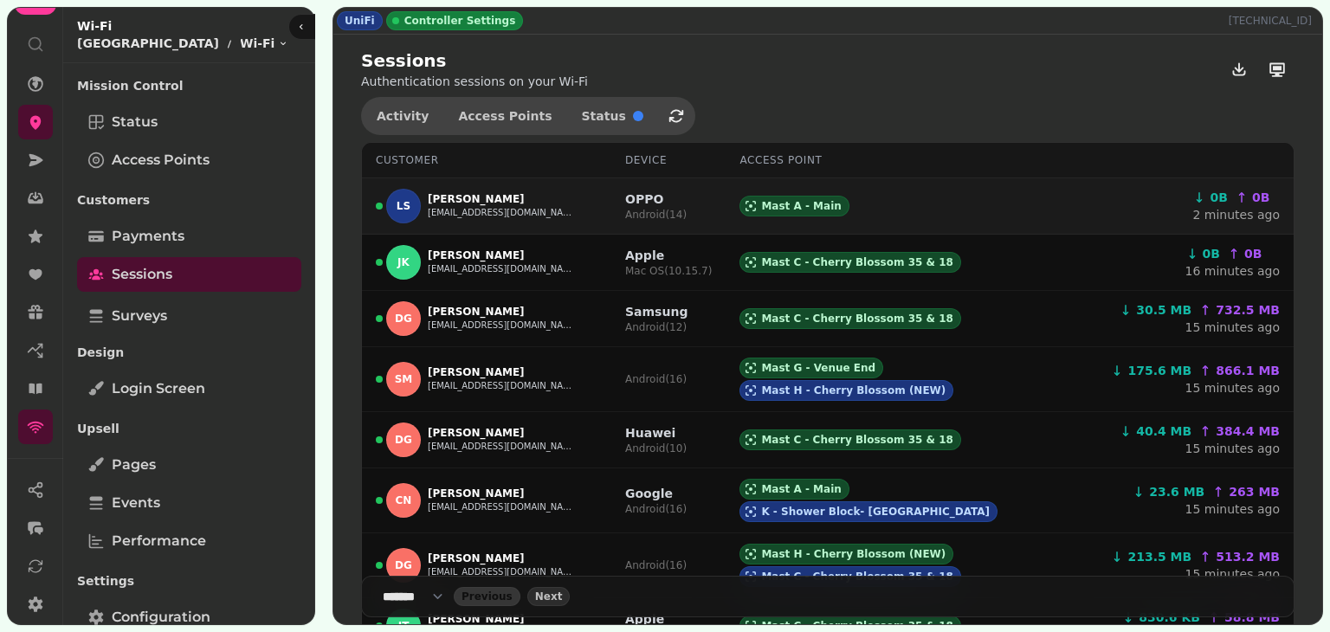
click at [512, 197] on p "[PERSON_NAME]" at bounding box center [501, 199] width 147 height 14
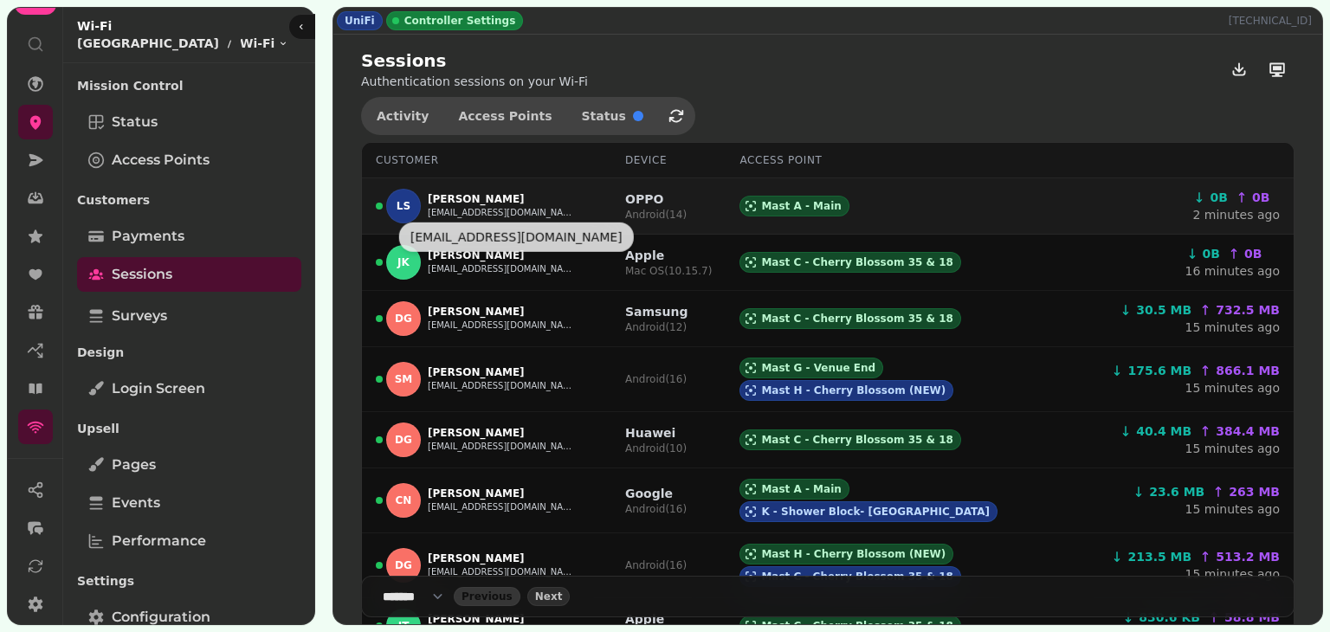
click at [468, 208] on button "[EMAIL_ADDRESS][DOMAIN_NAME]" at bounding box center [501, 213] width 147 height 14
select select "**"
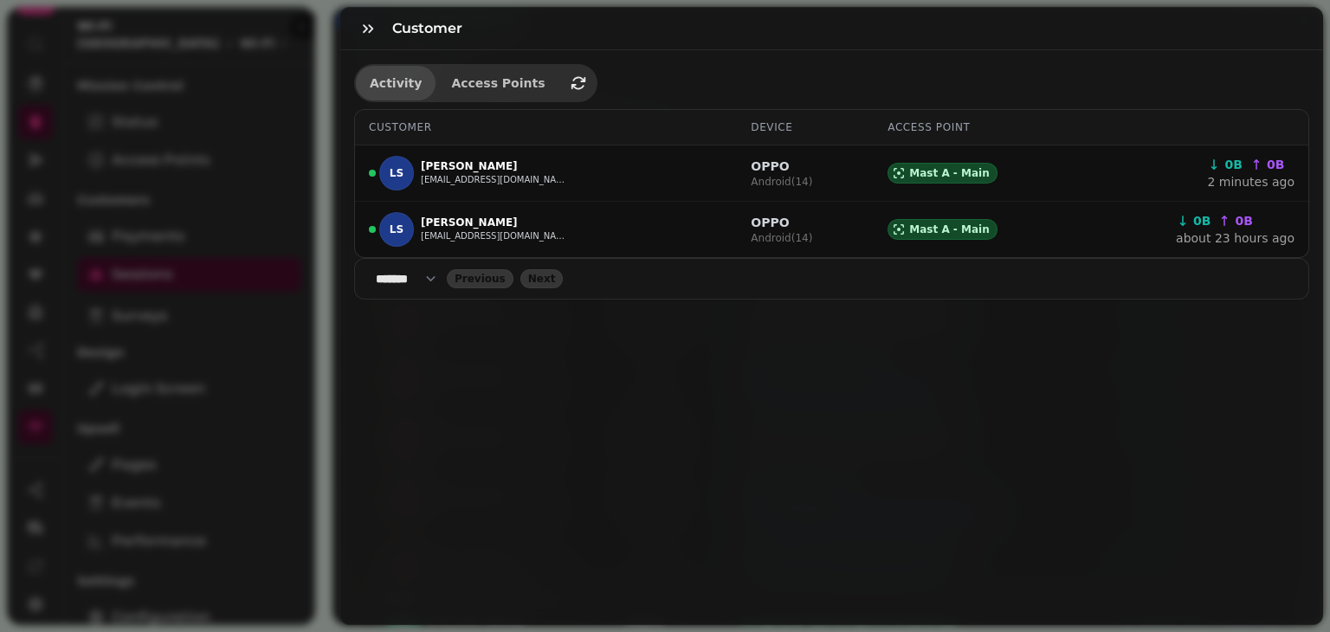
click at [382, 89] on span "Activity" at bounding box center [396, 83] width 52 height 12
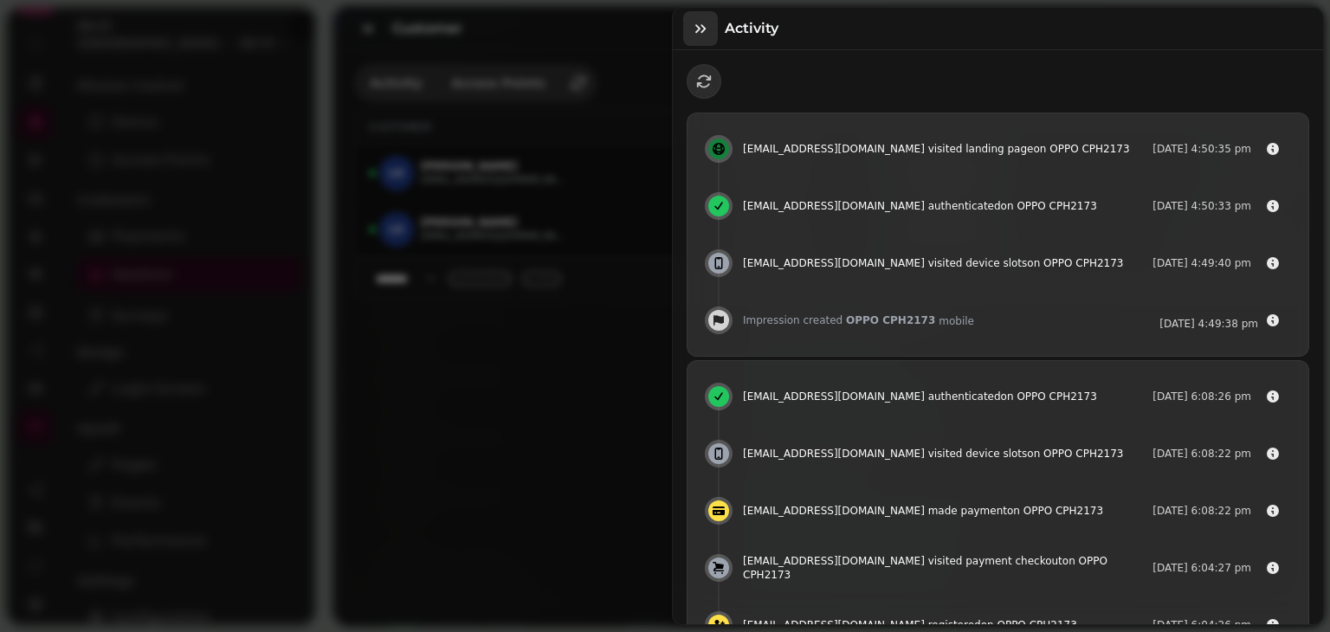
click at [702, 25] on icon "button" at bounding box center [700, 28] width 10 height 9
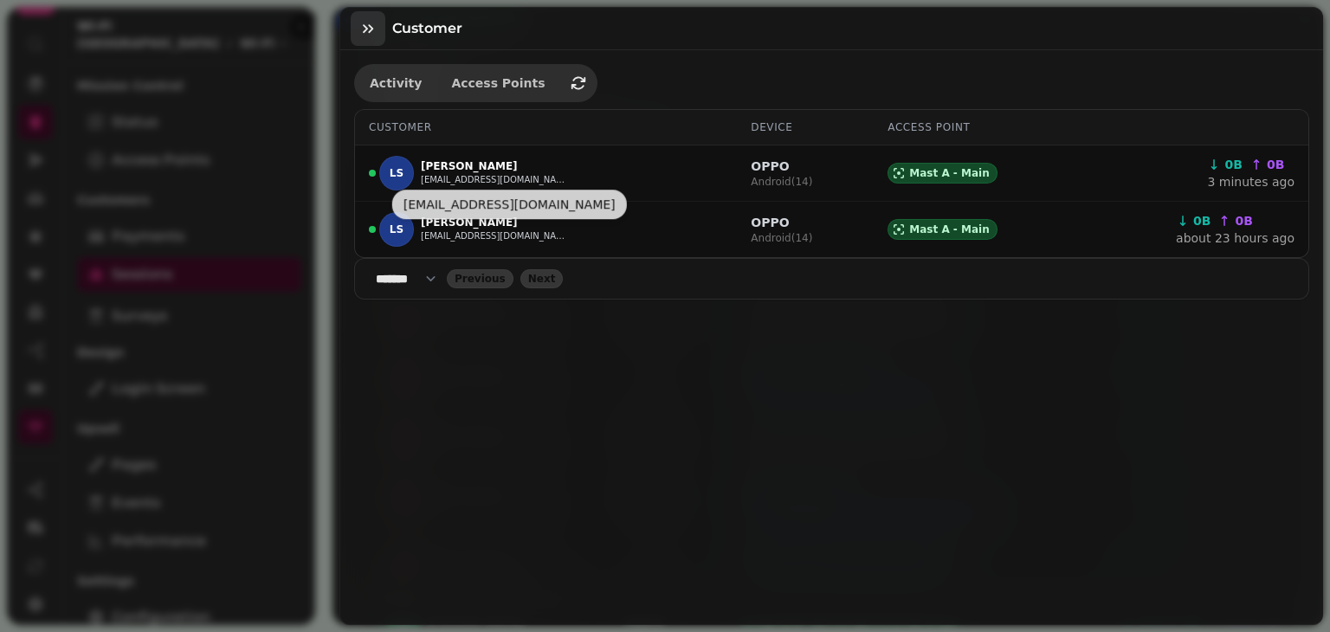
click at [364, 24] on icon "button" at bounding box center [368, 28] width 10 height 9
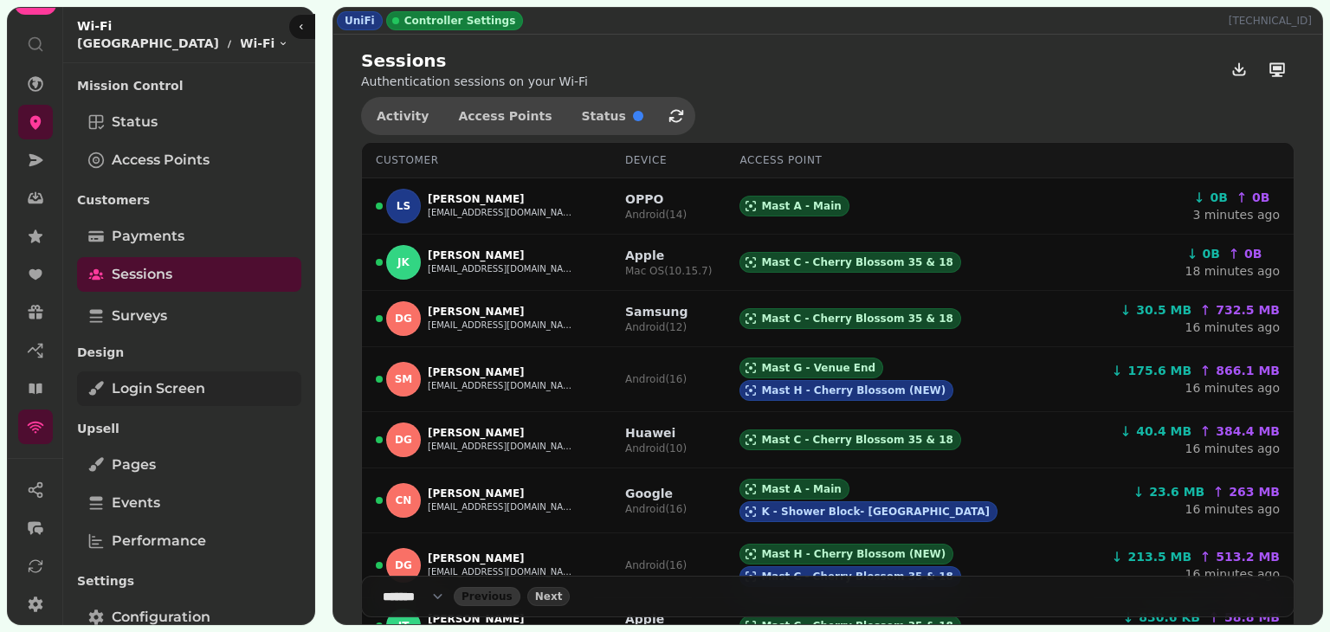
click at [137, 378] on span "Login screen" at bounding box center [158, 388] width 93 height 21
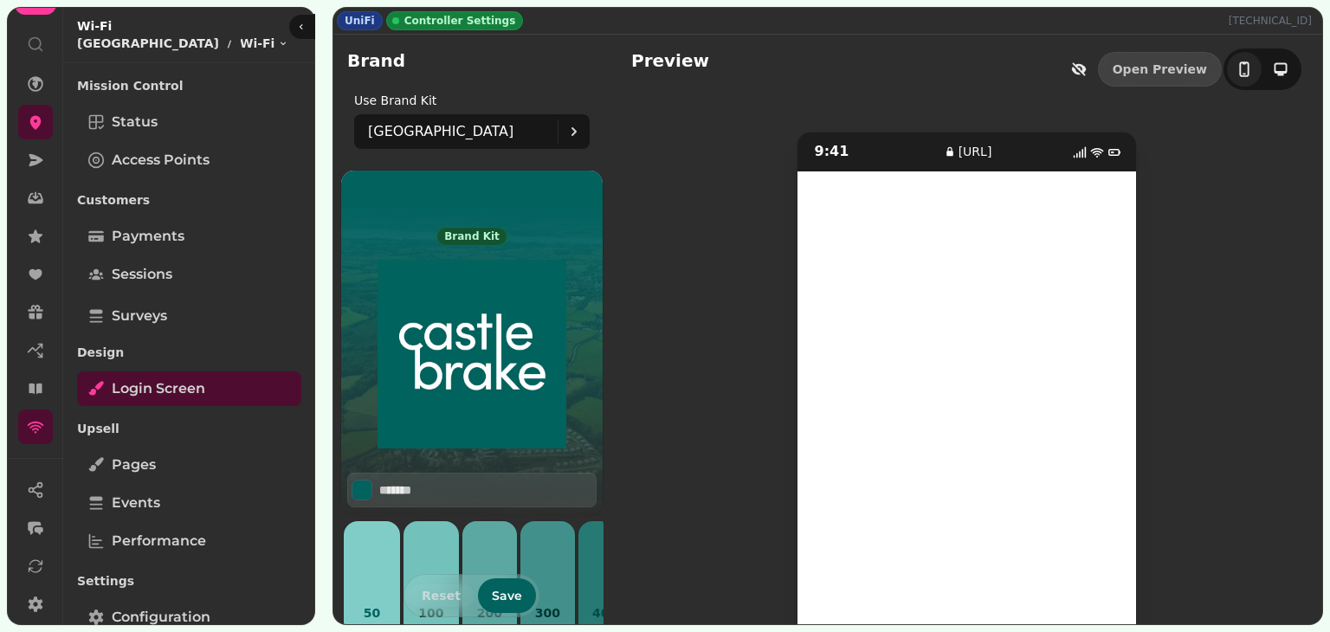
click at [1181, 493] on div "9:41 [URL]" at bounding box center [966, 413] width 670 height 562
click at [1257, 361] on div "9:41 [URL]" at bounding box center [966, 413] width 670 height 562
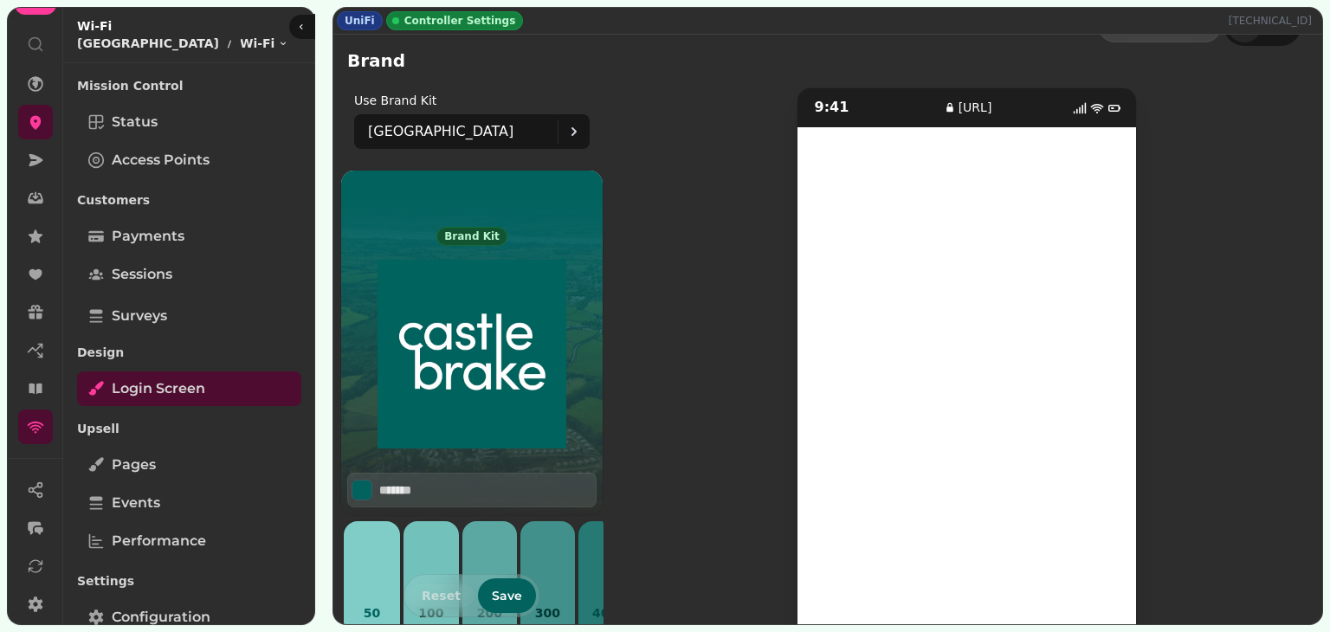
scroll to position [80, 0]
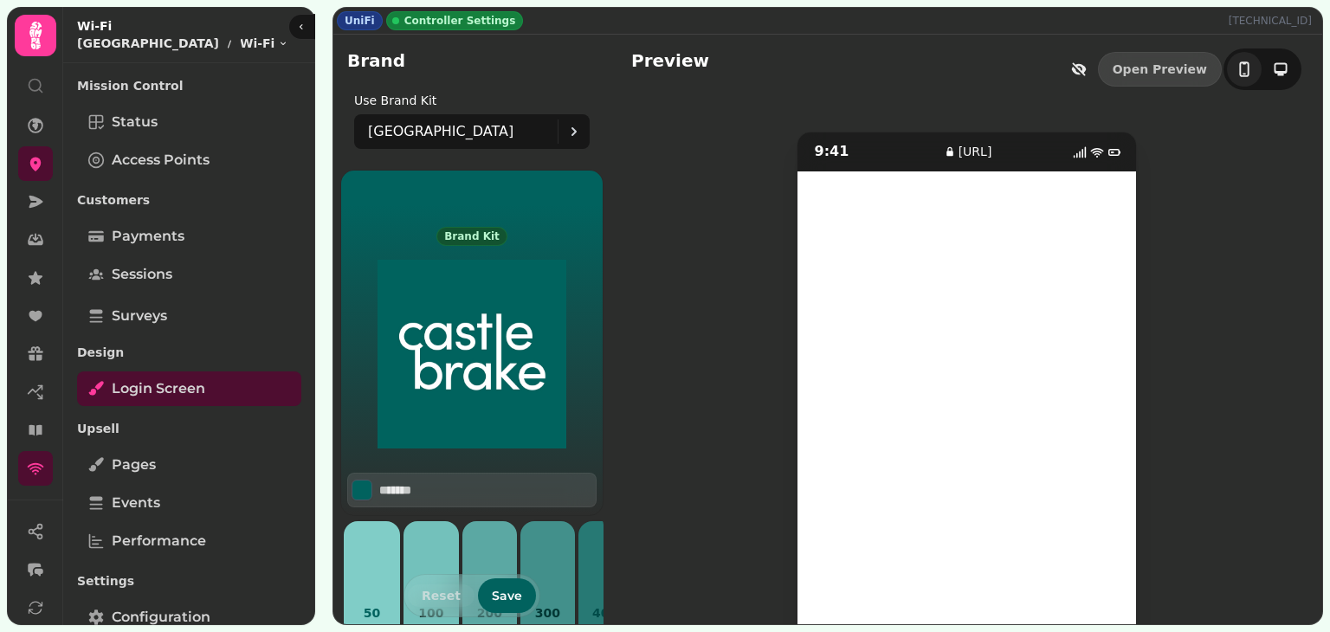
scroll to position [83, 0]
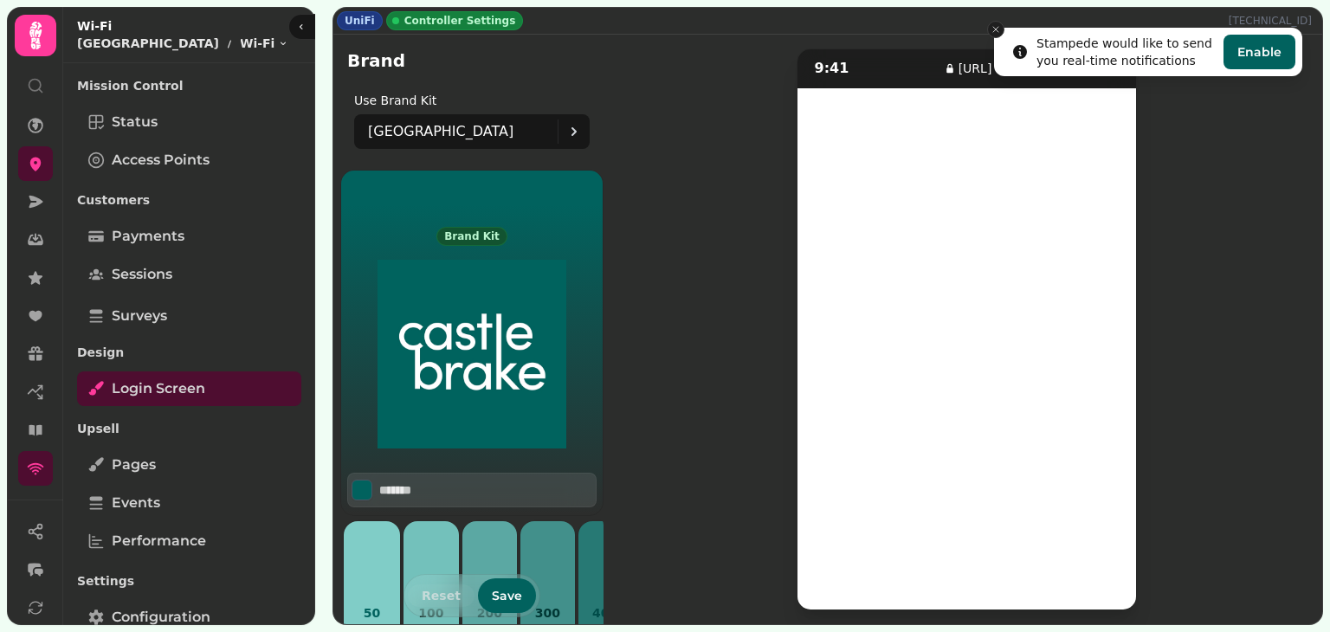
click at [993, 25] on icon "Close toast" at bounding box center [995, 29] width 10 height 10
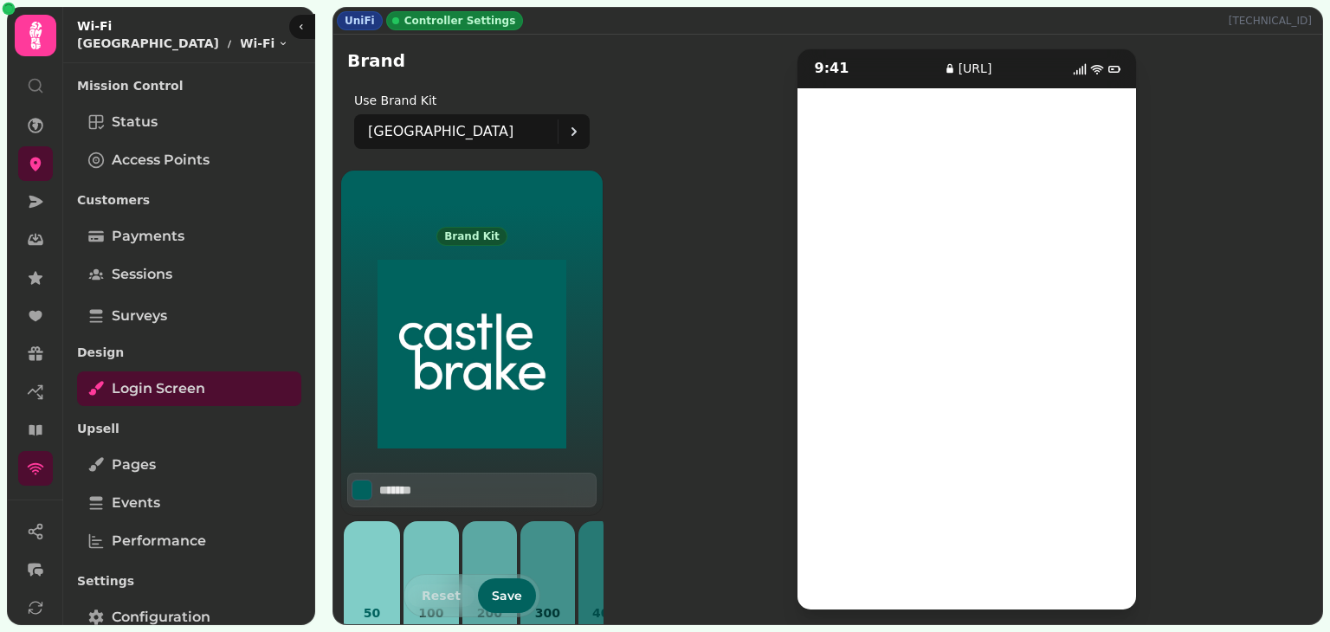
scroll to position [0, 0]
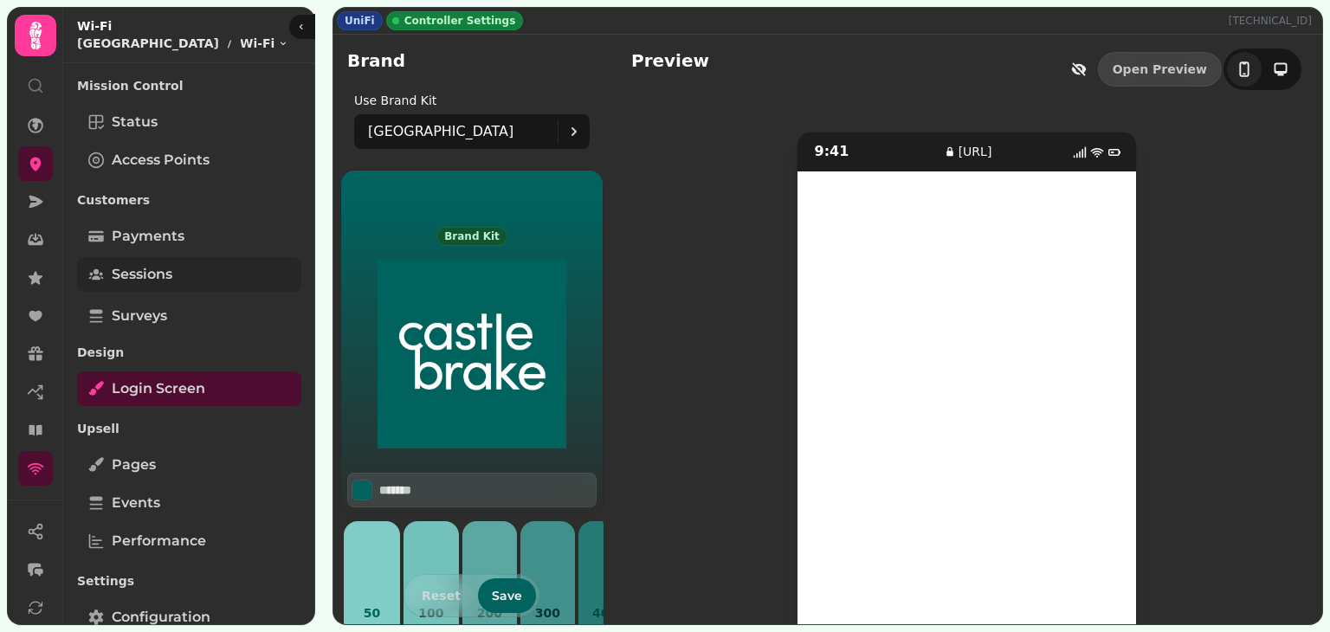
click at [166, 265] on span "Sessions" at bounding box center [142, 274] width 61 height 21
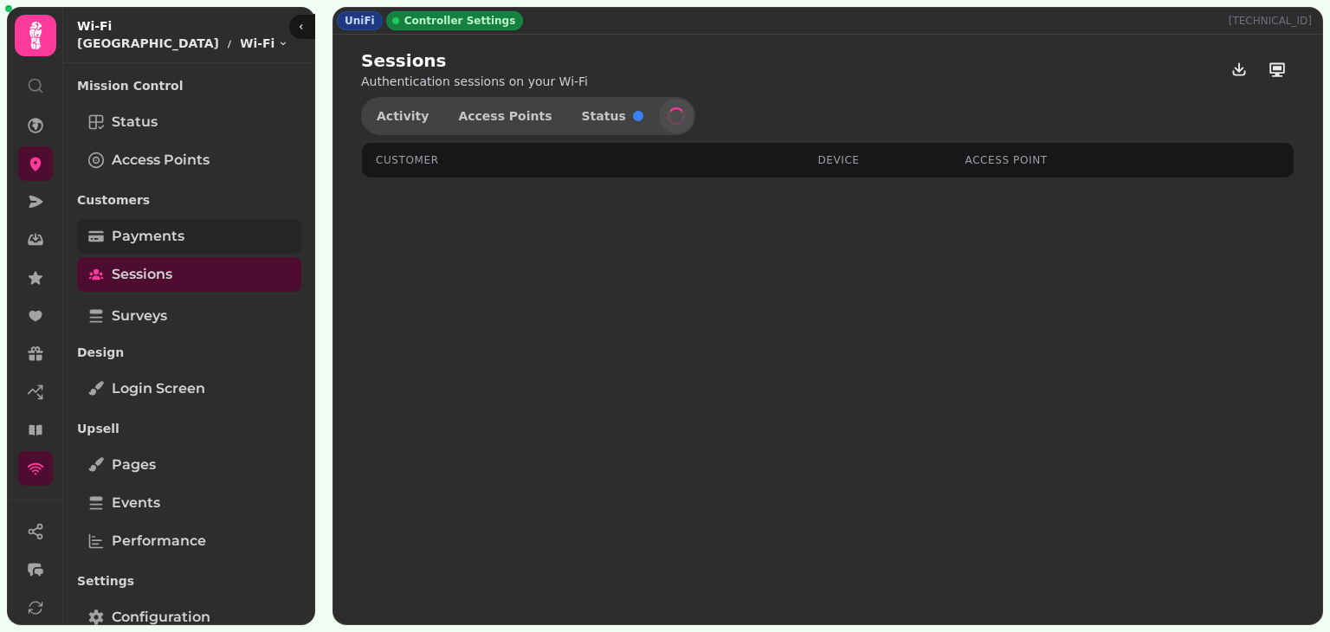
click at [181, 235] on span "Payments" at bounding box center [148, 236] width 73 height 21
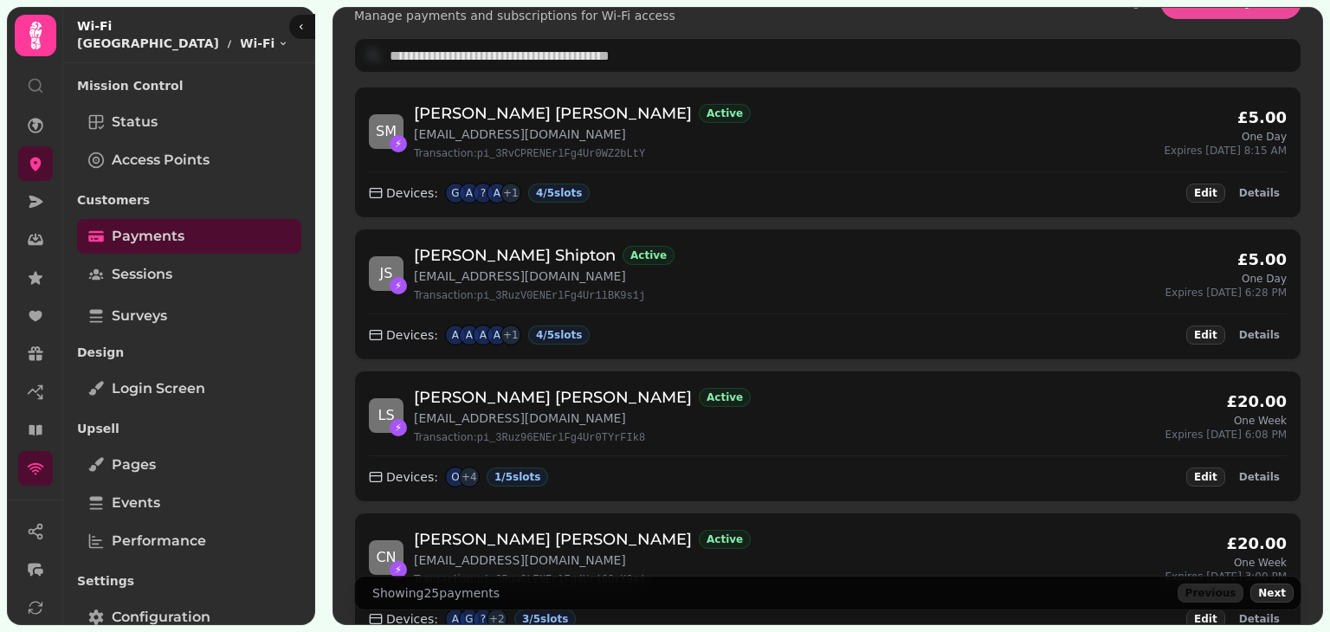
scroll to position [78, 0]
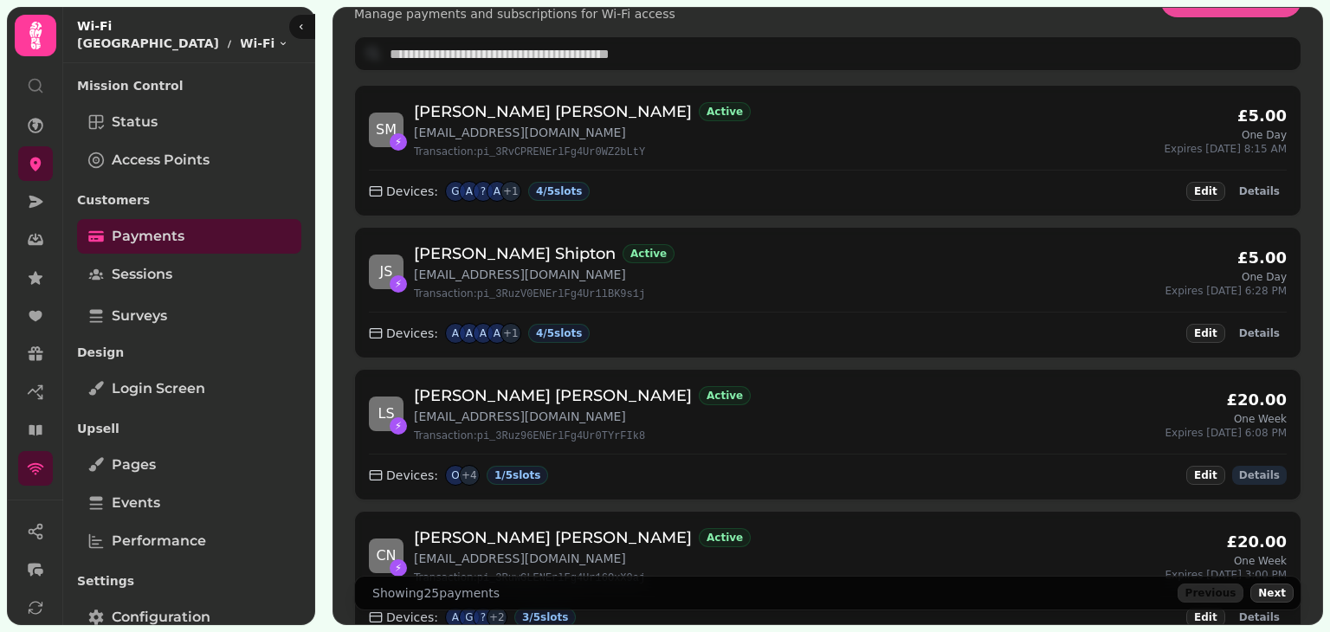
click at [1249, 471] on span "Details" at bounding box center [1259, 475] width 41 height 10
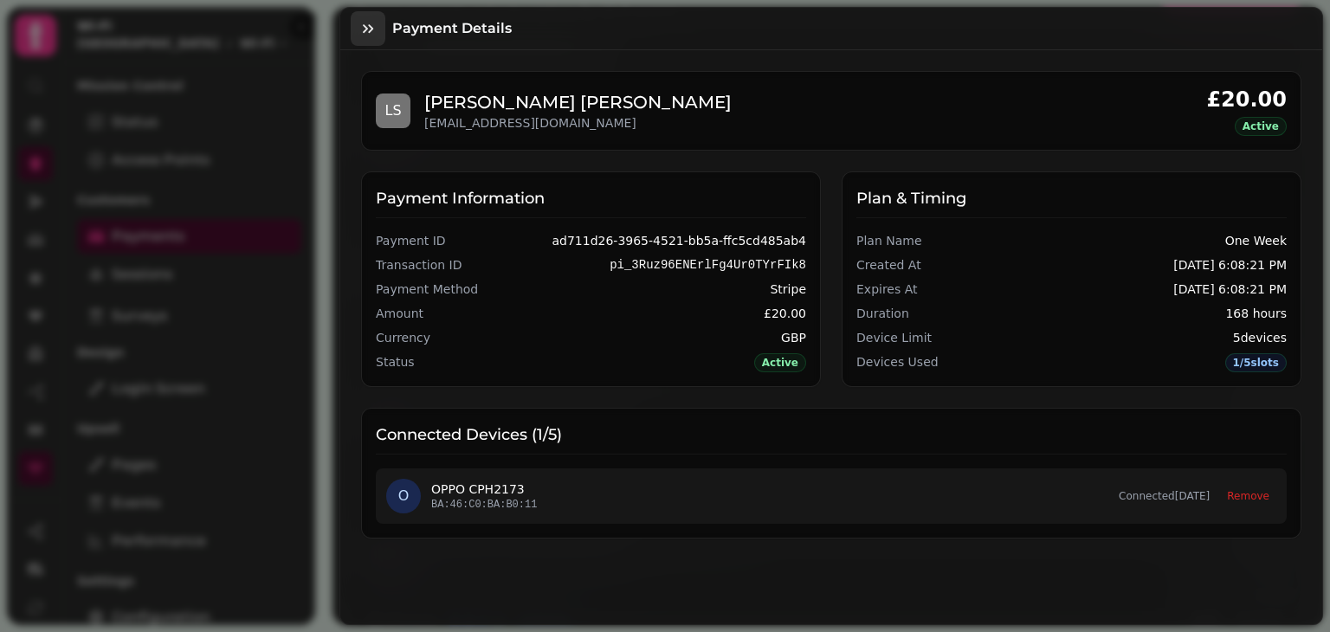
click at [364, 25] on icon "button" at bounding box center [368, 28] width 10 height 9
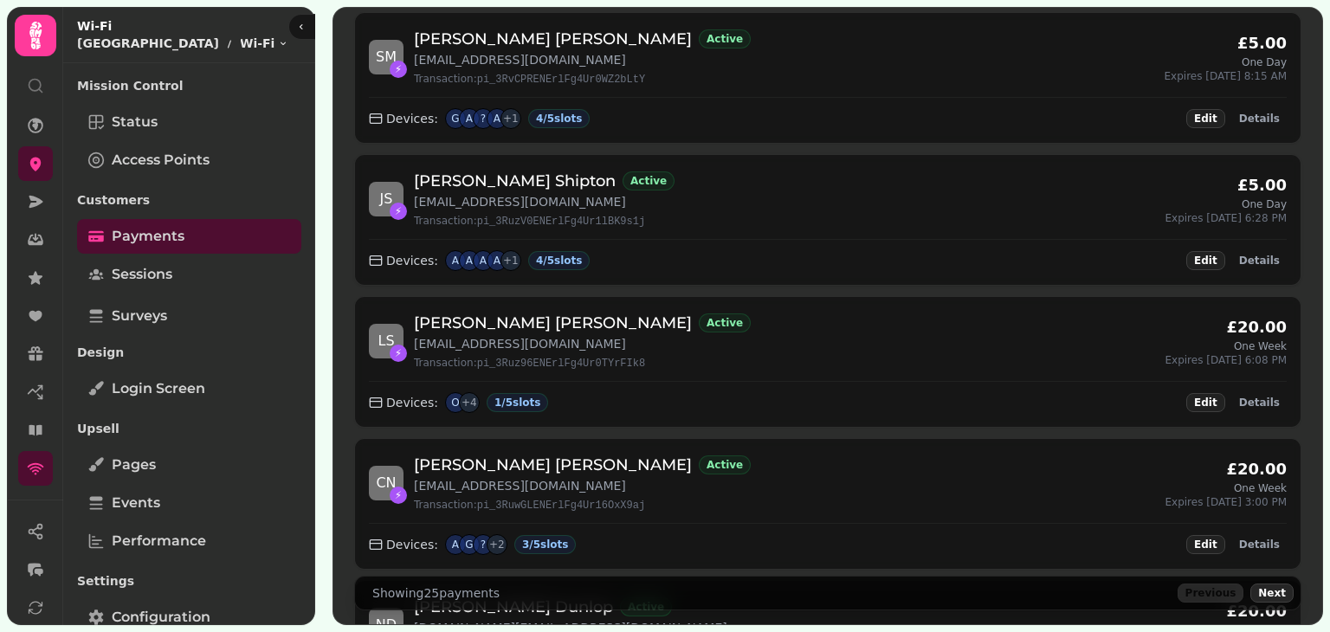
scroll to position [151, 0]
click at [1254, 399] on span "Details" at bounding box center [1259, 401] width 41 height 10
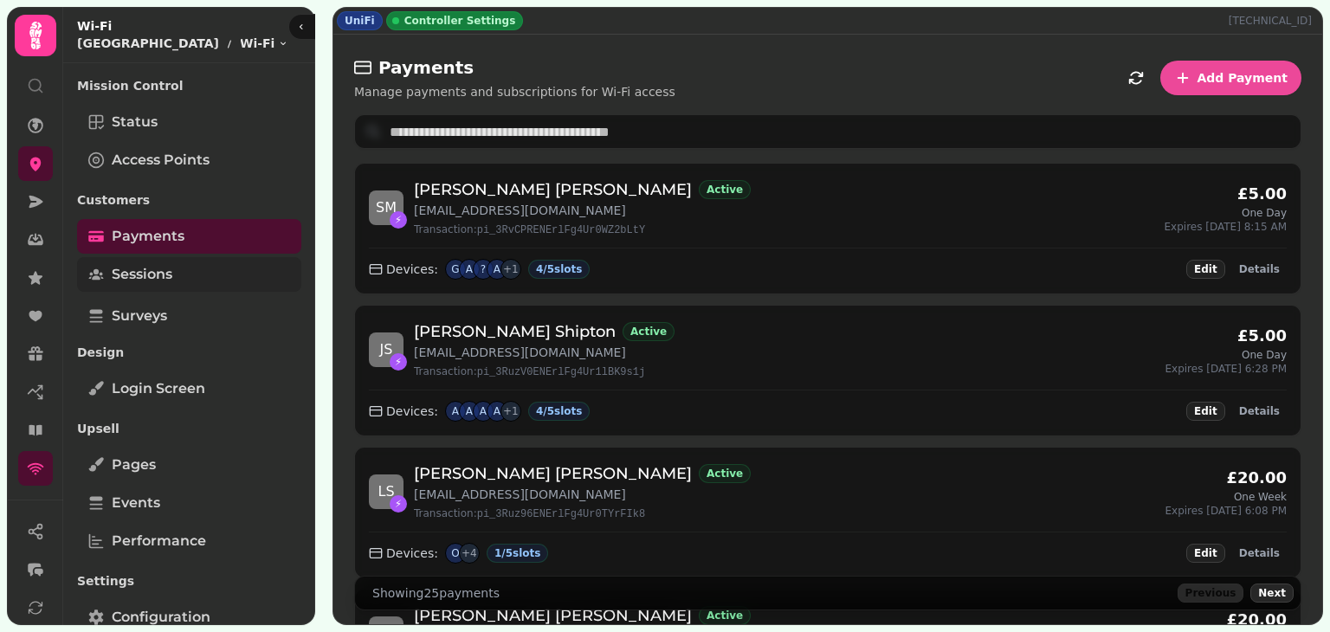
click at [164, 260] on link "Sessions" at bounding box center [189, 274] width 224 height 35
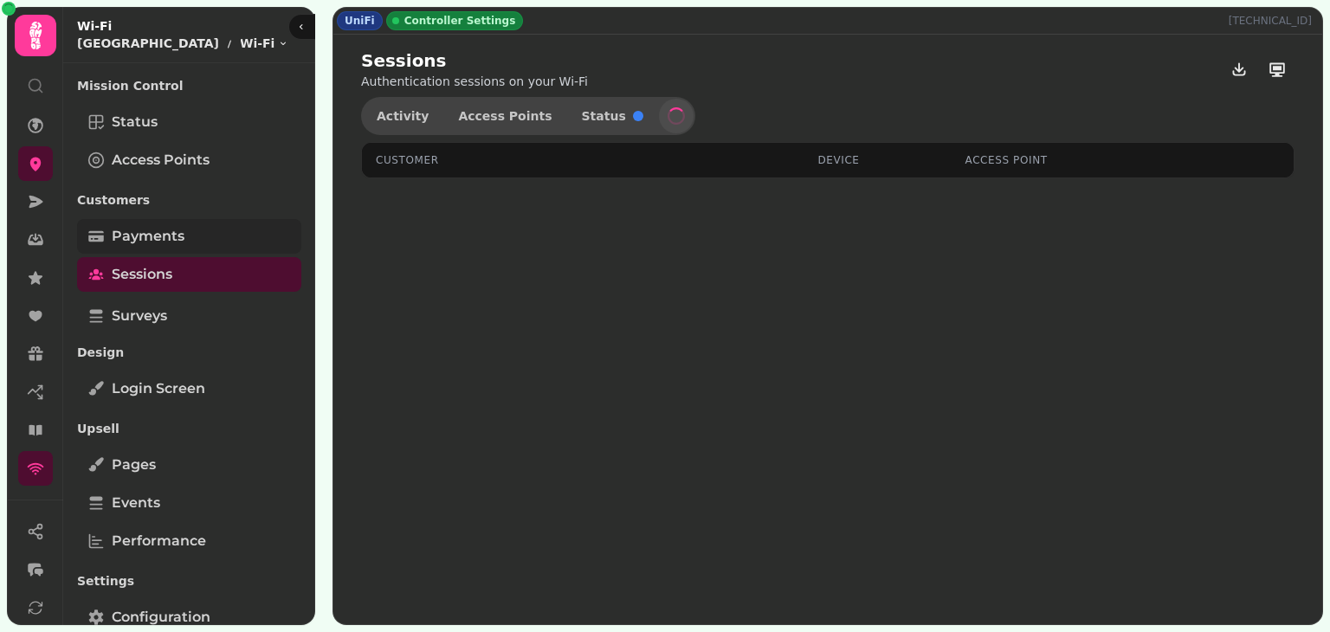
click at [185, 230] on link "Payments" at bounding box center [189, 236] width 224 height 35
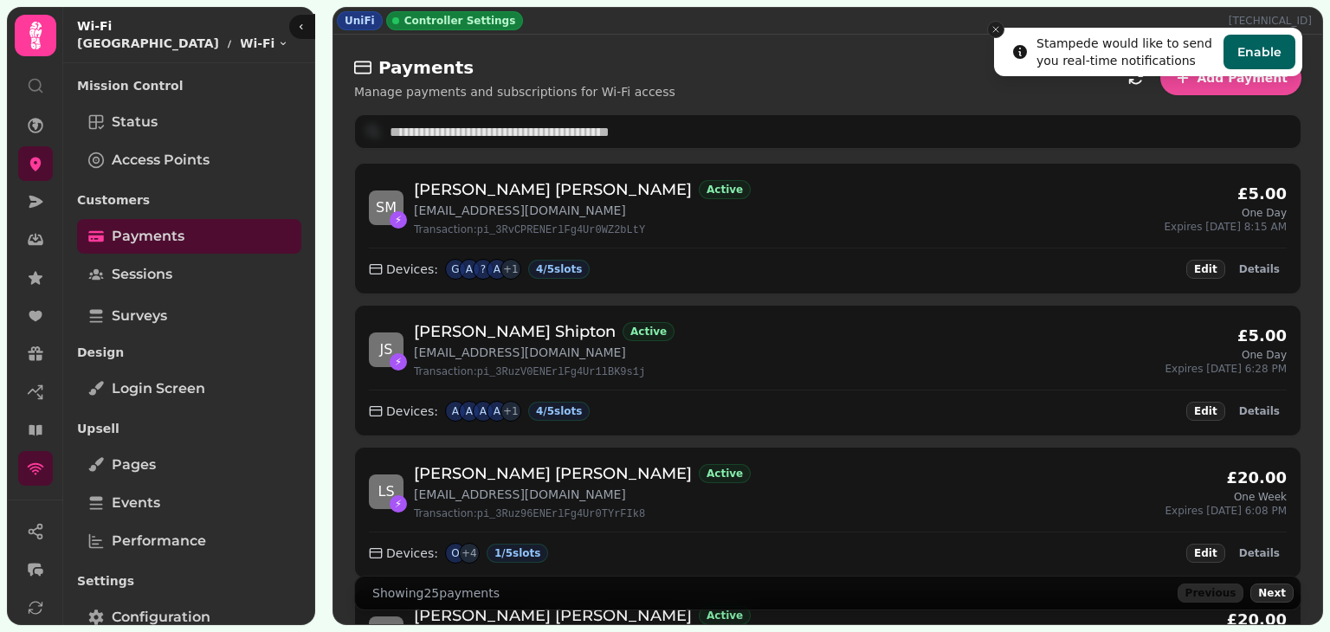
click at [991, 28] on icon "Close toast" at bounding box center [995, 29] width 10 height 10
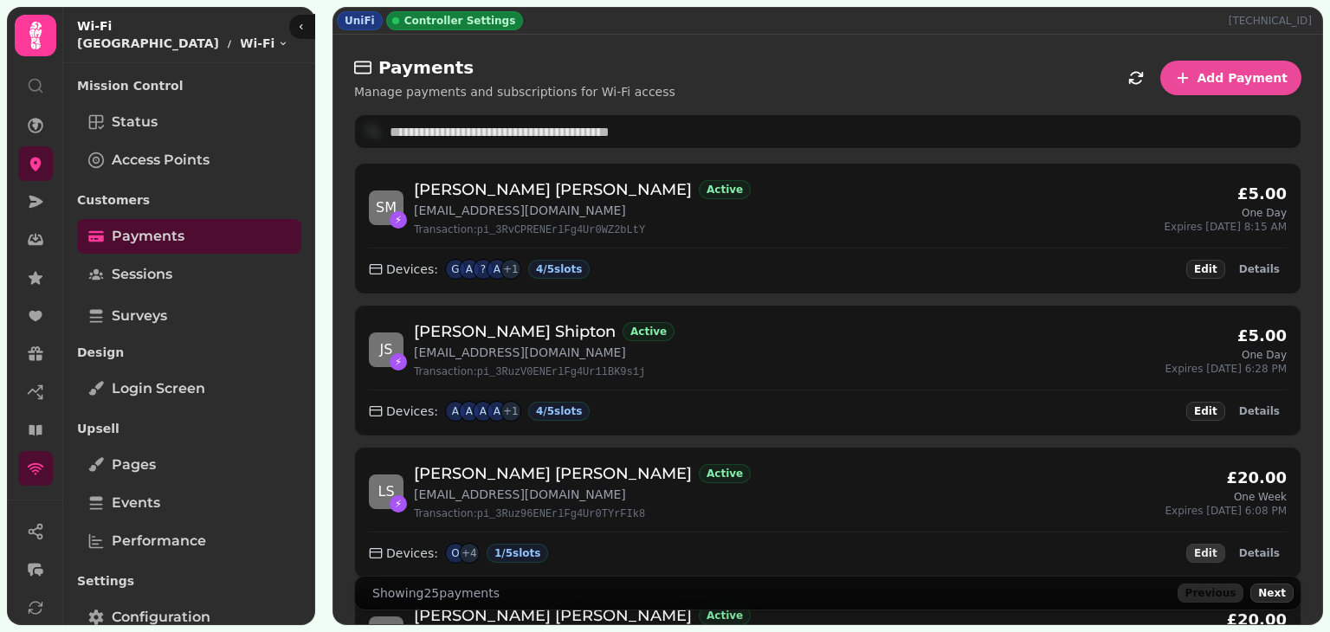
click at [1207, 548] on span "Edit" at bounding box center [1205, 553] width 23 height 10
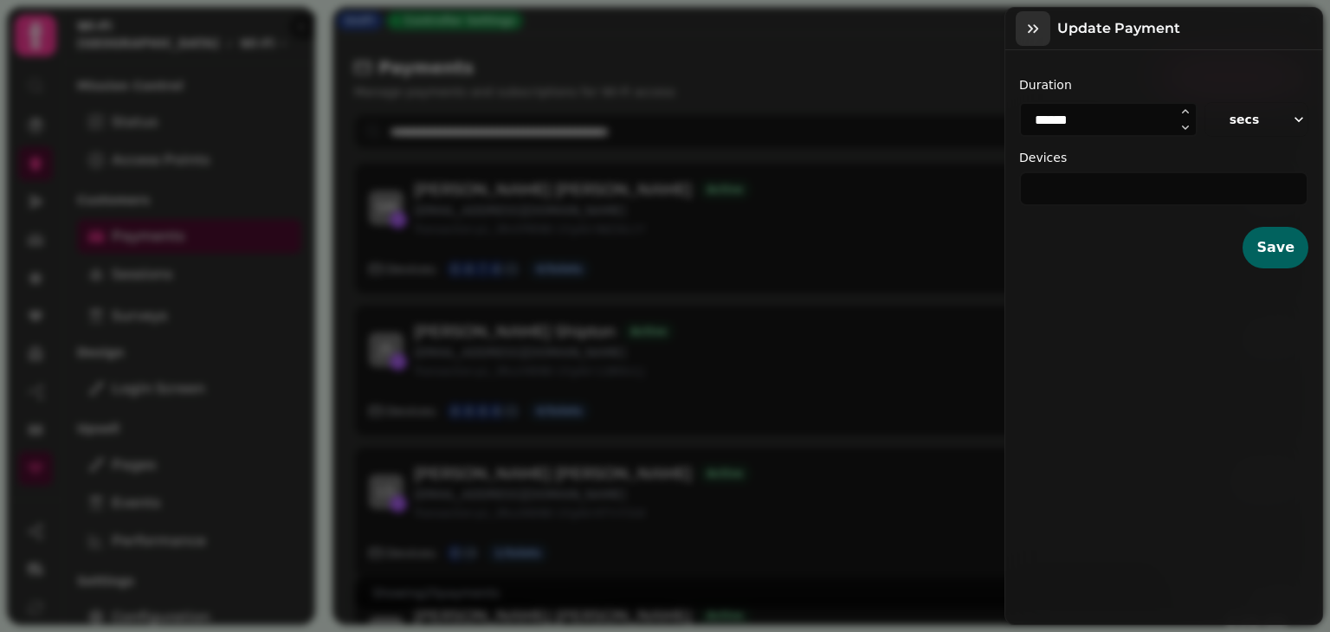
click at [1031, 32] on icon "button" at bounding box center [1032, 28] width 17 height 17
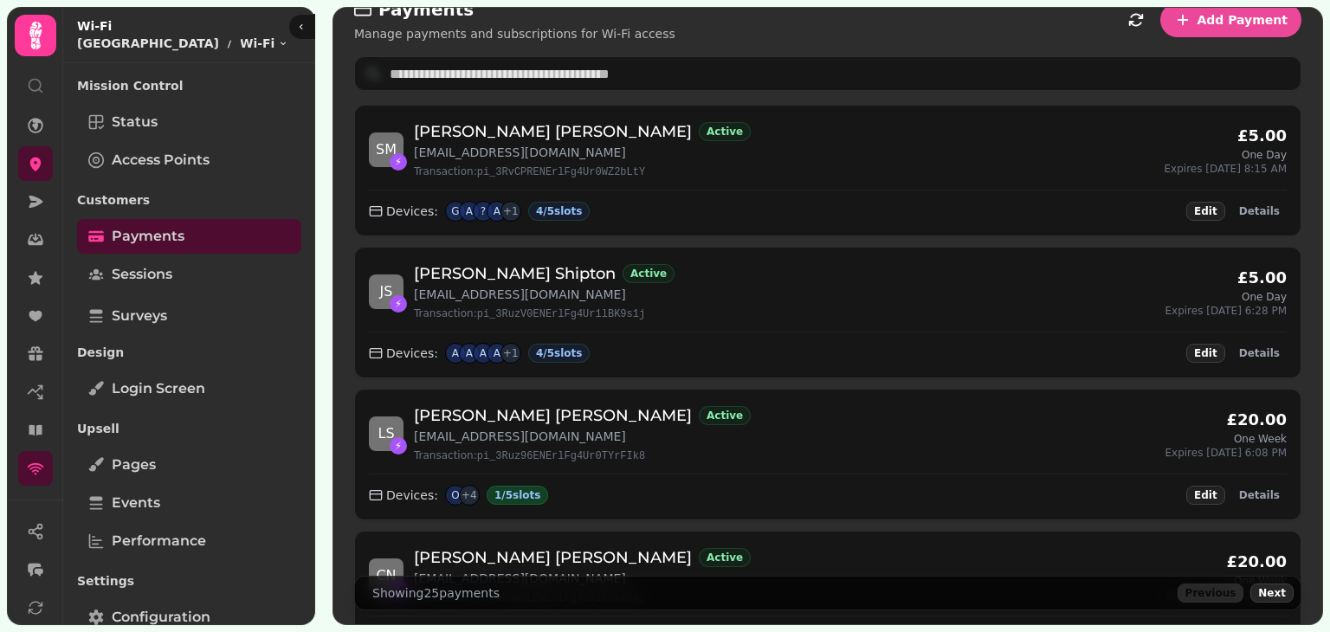
scroll to position [59, 0]
click at [1202, 489] on span "Edit" at bounding box center [1205, 494] width 23 height 10
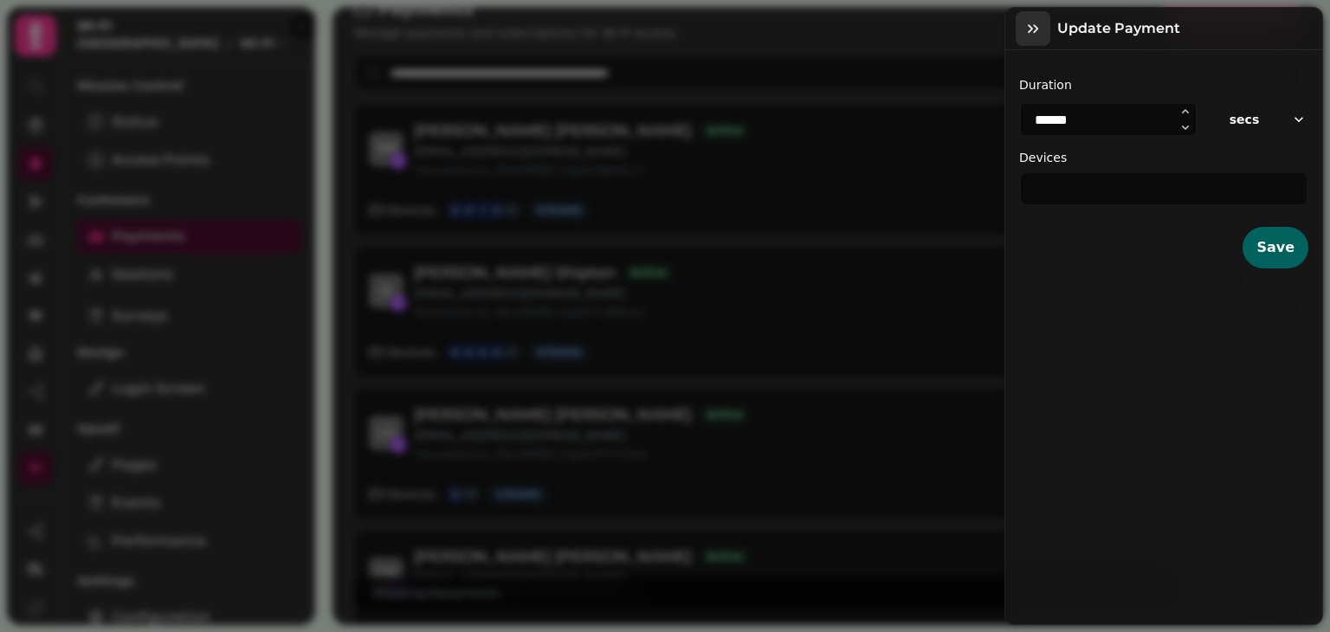
click at [1021, 35] on button "button" at bounding box center [1032, 28] width 35 height 35
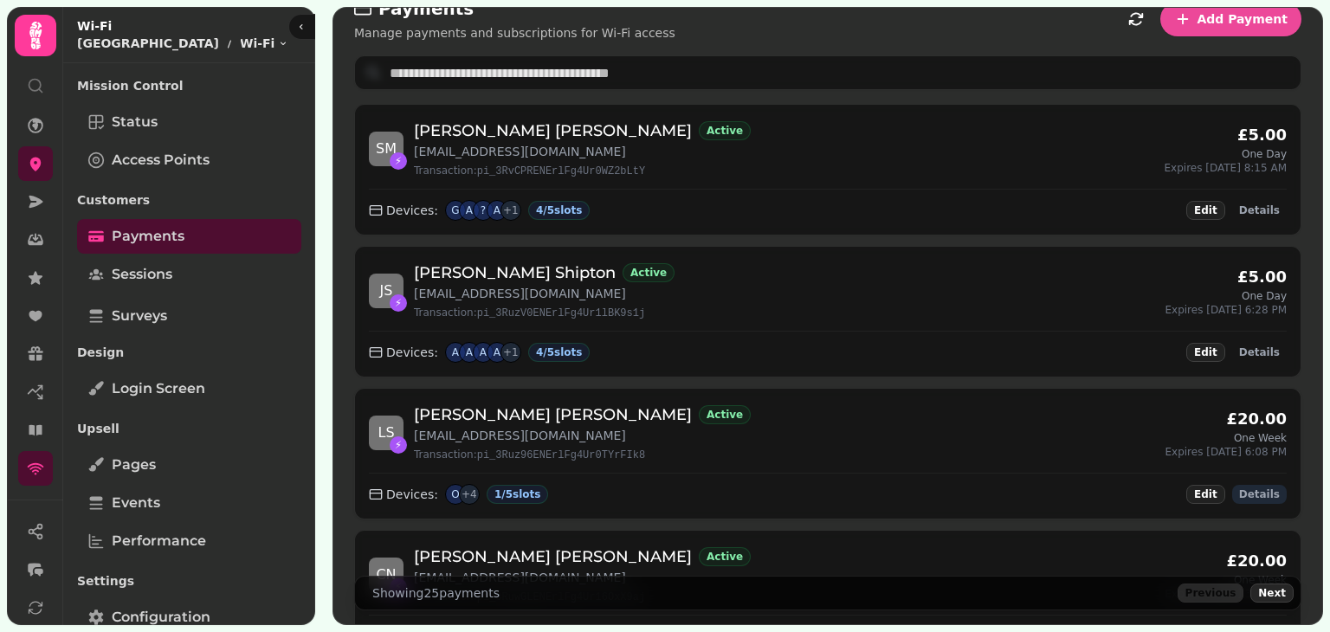
click at [1262, 491] on span "Details" at bounding box center [1259, 494] width 41 height 10
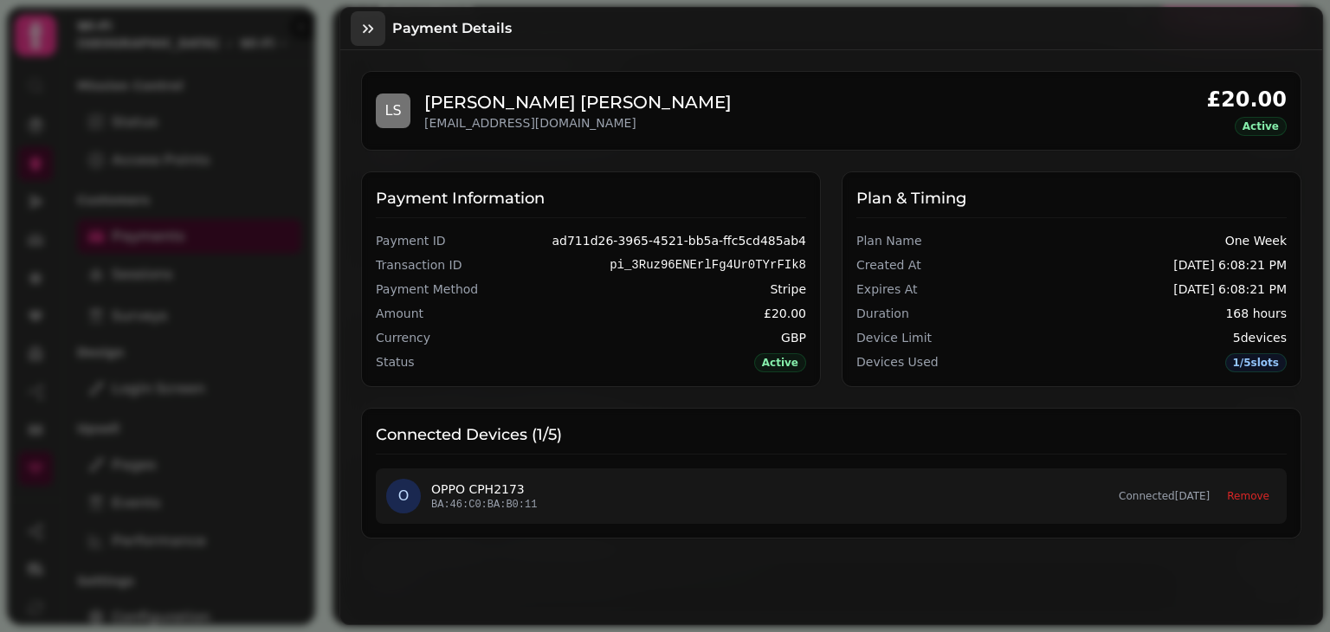
click at [370, 29] on icon "button" at bounding box center [367, 28] width 17 height 17
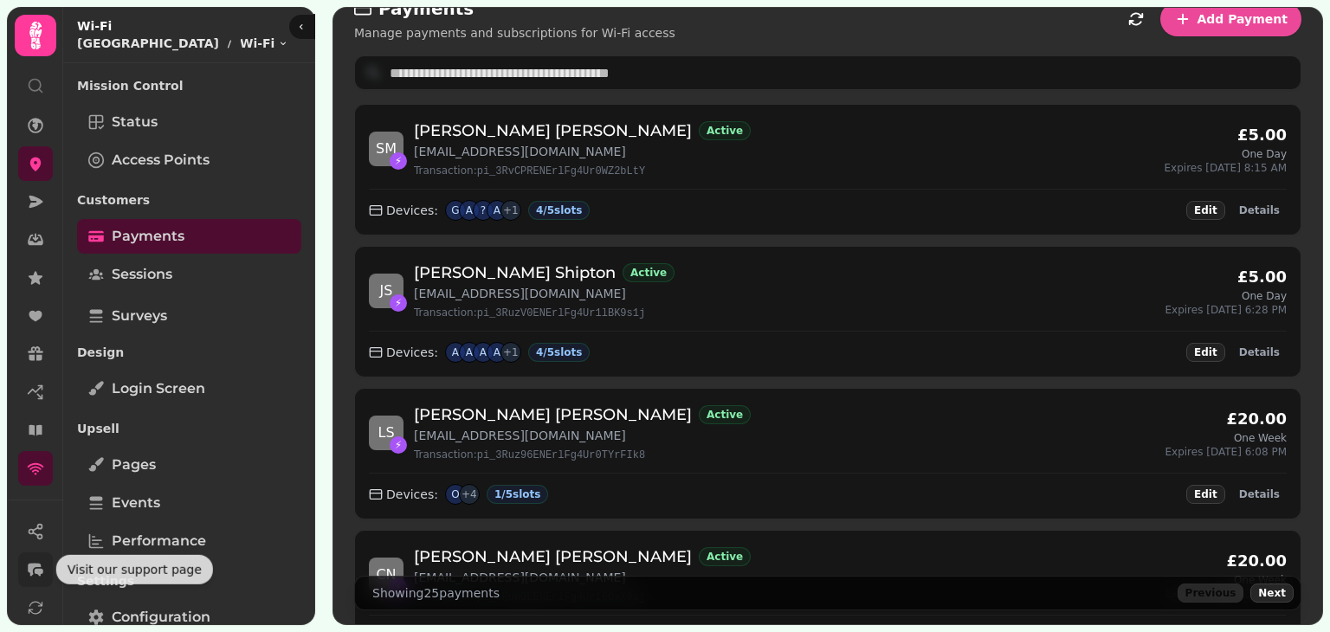
click at [36, 563] on icon "button" at bounding box center [34, 569] width 13 height 13
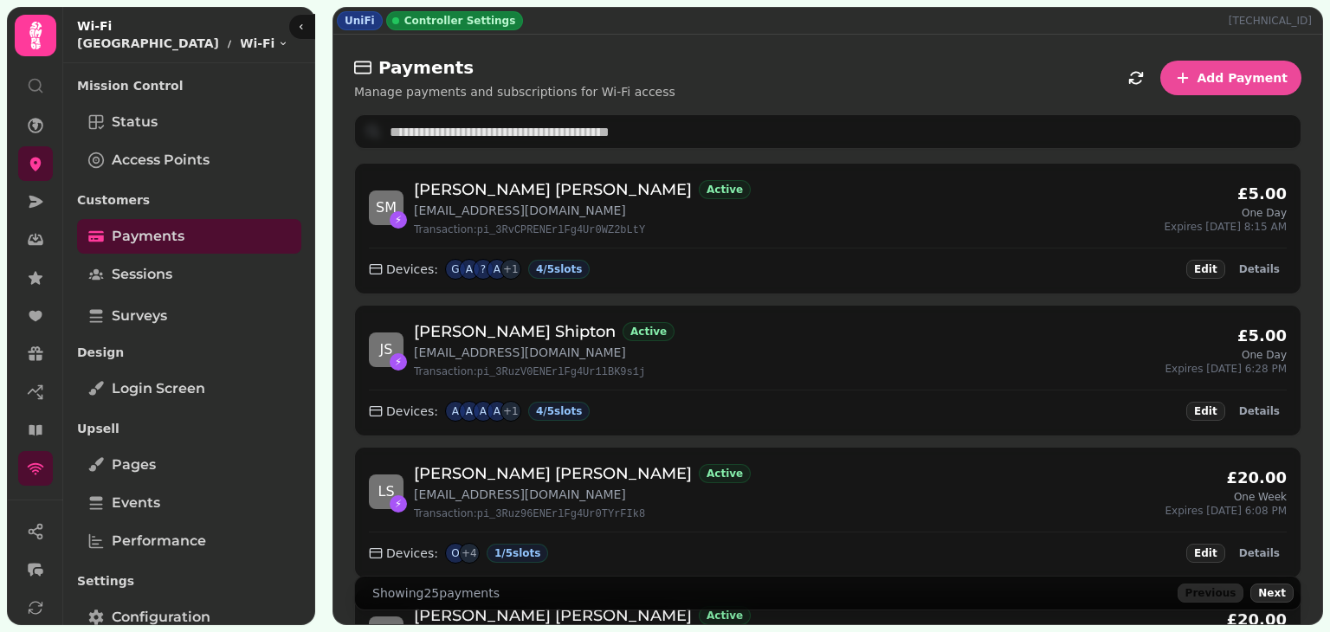
click at [43, 29] on icon at bounding box center [35, 35] width 35 height 35
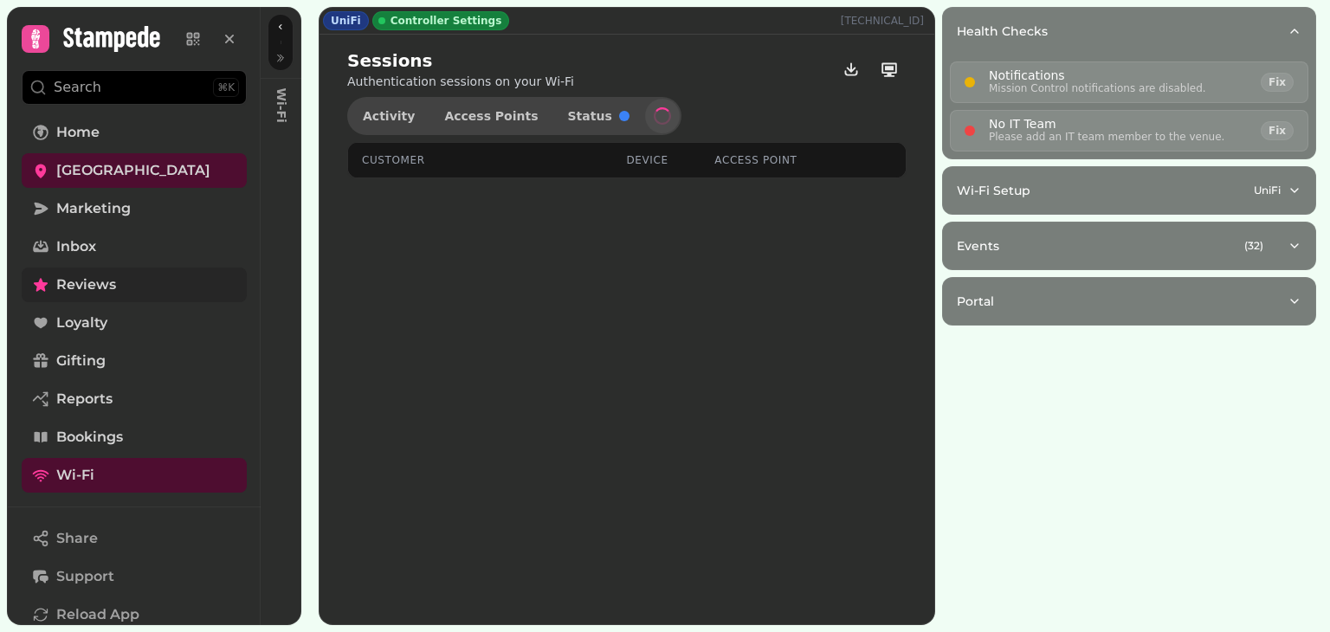
select select "**"
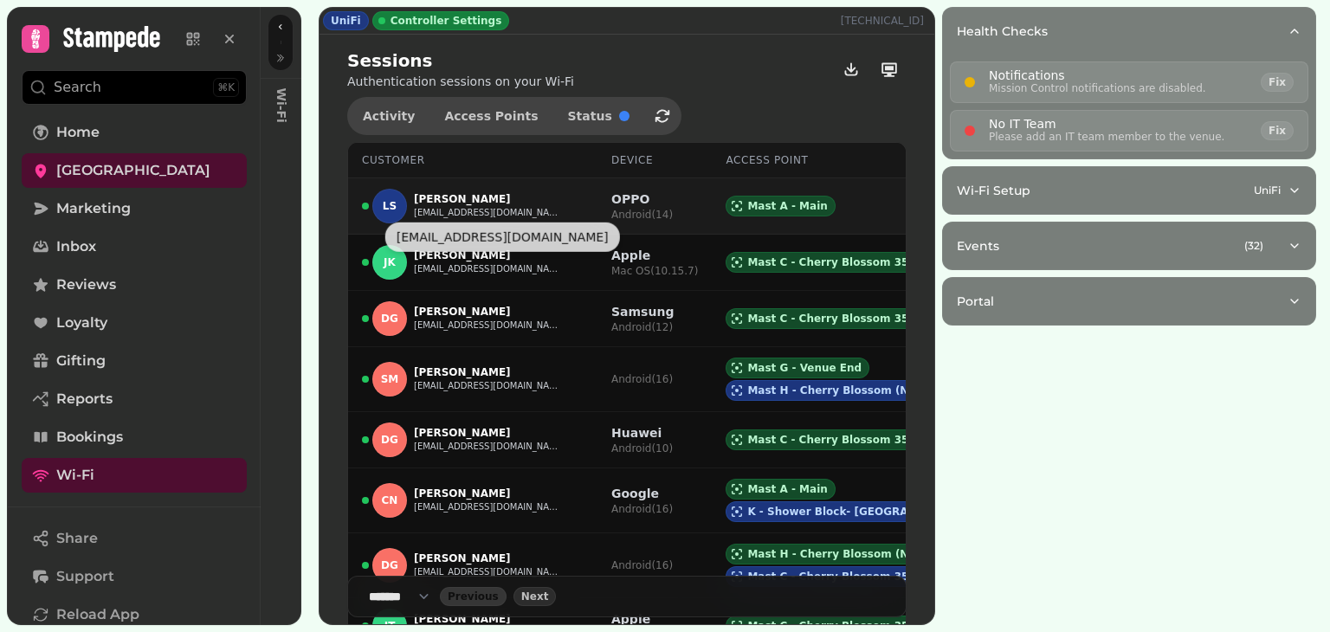
click at [459, 195] on p "[PERSON_NAME]" at bounding box center [487, 199] width 147 height 14
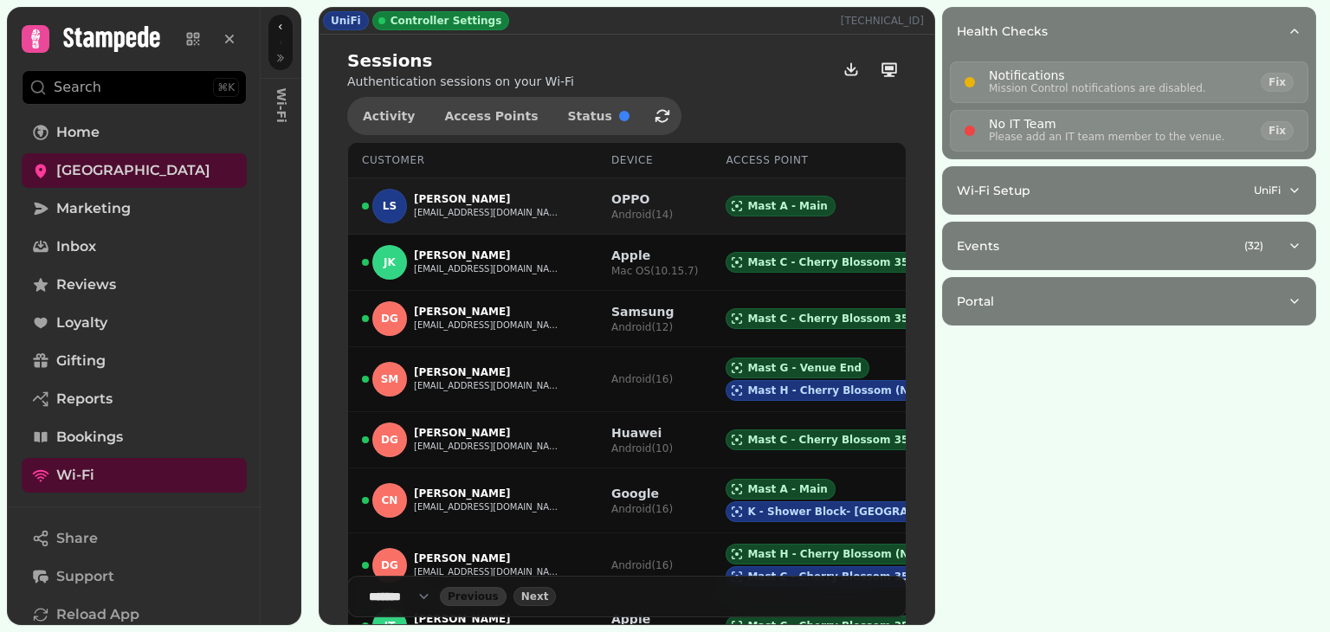
click at [449, 206] on button "[EMAIL_ADDRESS][DOMAIN_NAME]" at bounding box center [487, 213] width 147 height 14
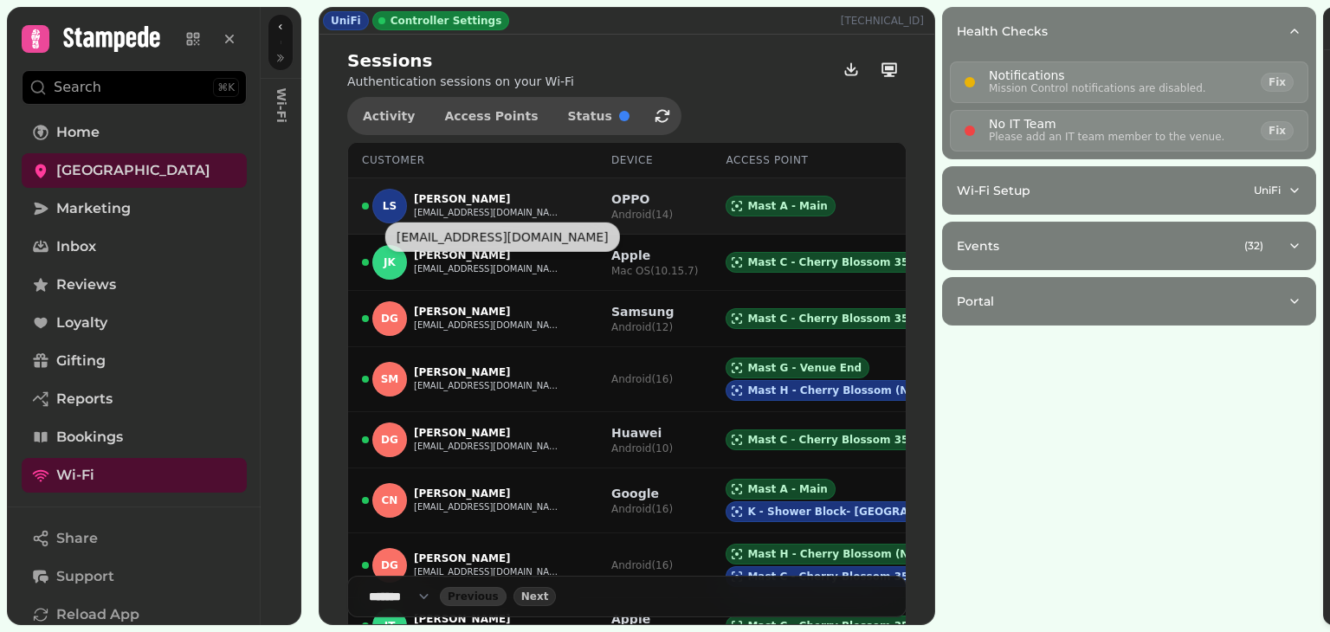
select select "**"
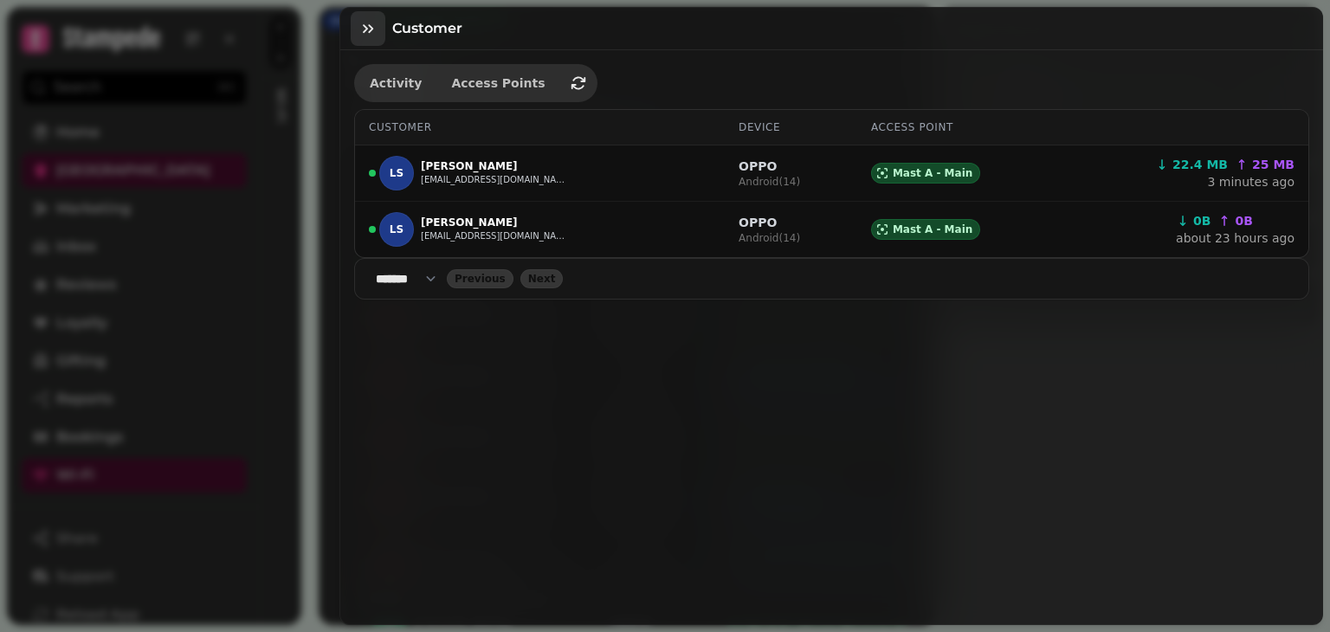
click at [371, 23] on icon "button" at bounding box center [367, 28] width 17 height 17
